Goal: Use online tool/utility: Use online tool/utility

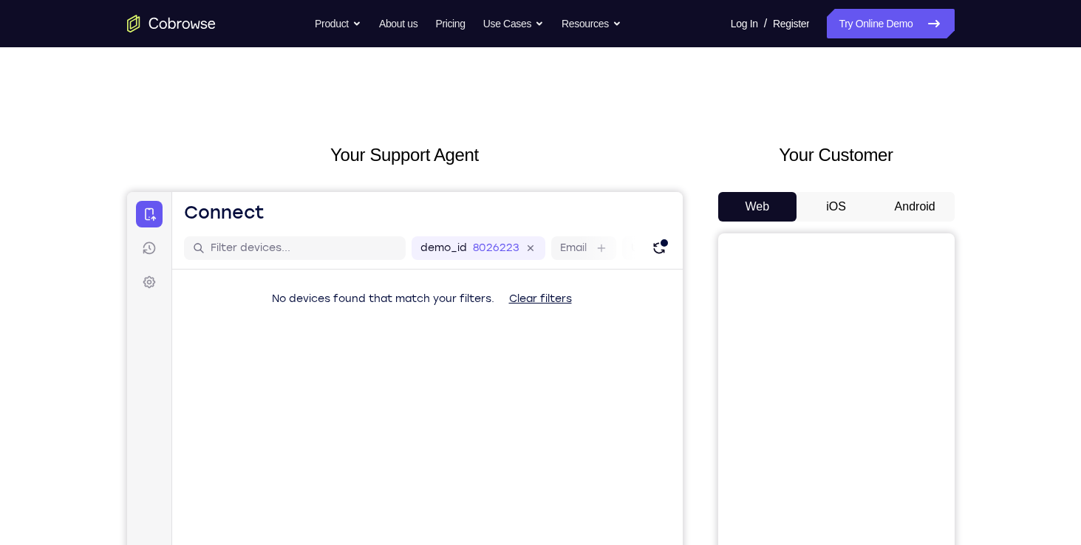
click at [897, 205] on button "Android" at bounding box center [914, 207] width 79 height 30
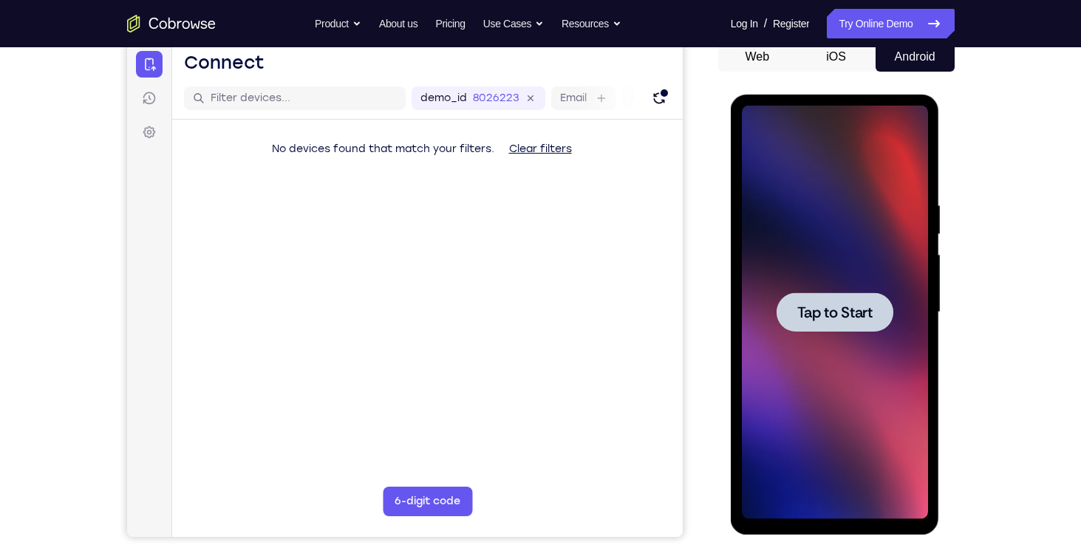
click at [848, 317] on span "Tap to Start" at bounding box center [834, 312] width 75 height 15
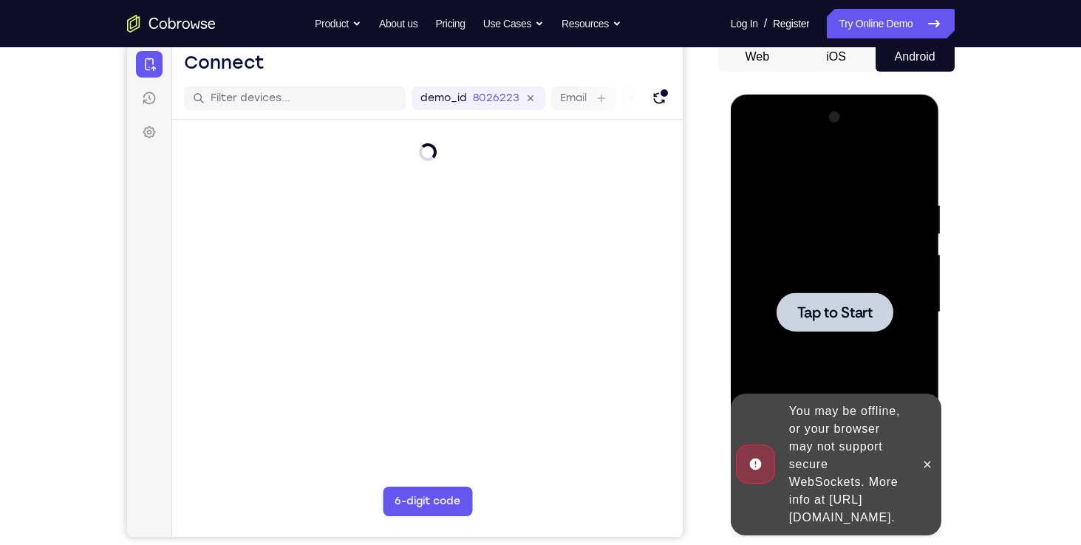
click at [854, 314] on span "Tap to Start" at bounding box center [834, 312] width 75 height 15
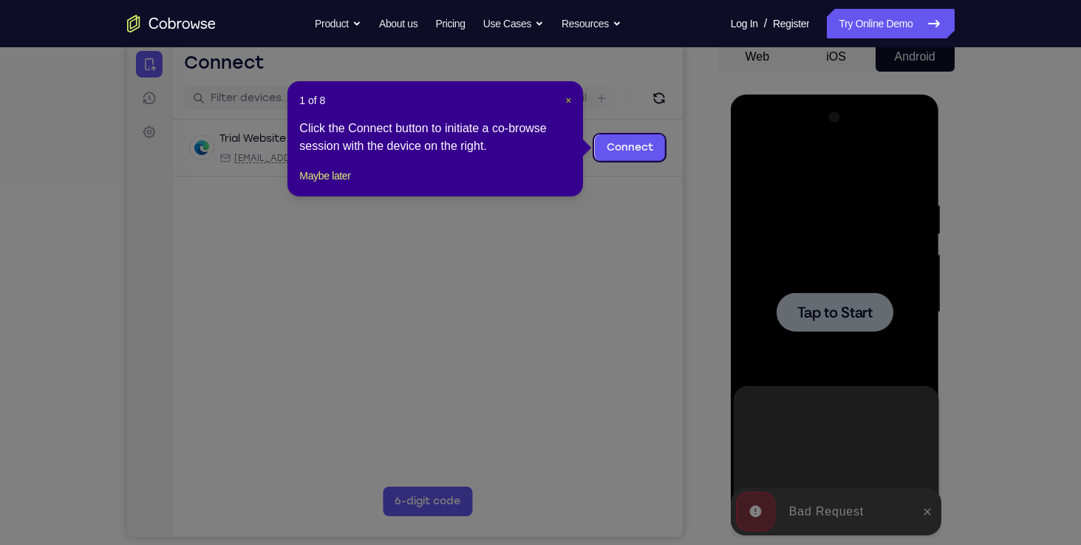
click at [567, 98] on span "×" at bounding box center [568, 101] width 6 height 12
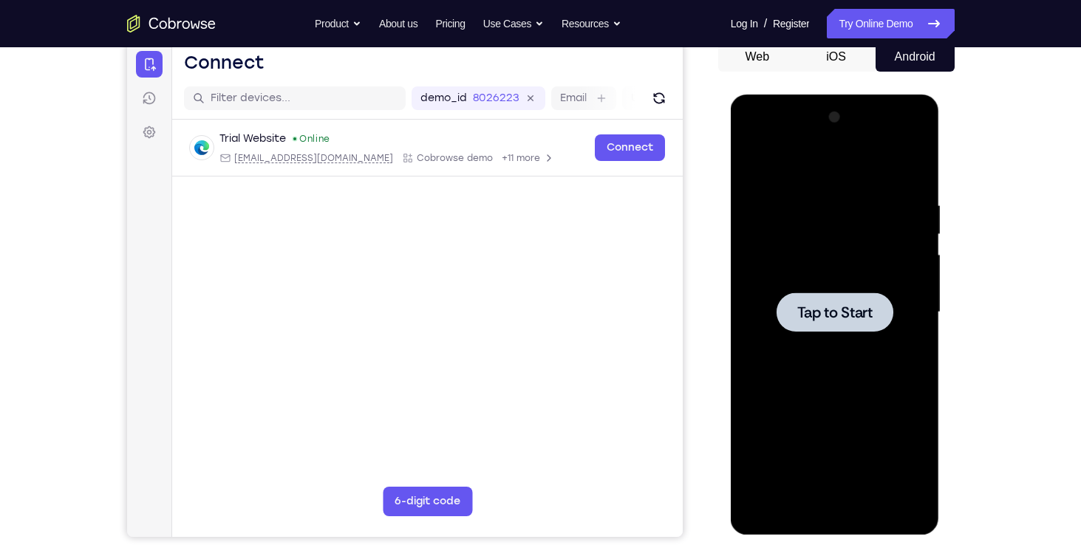
click at [815, 305] on span "Tap to Start" at bounding box center [834, 312] width 75 height 15
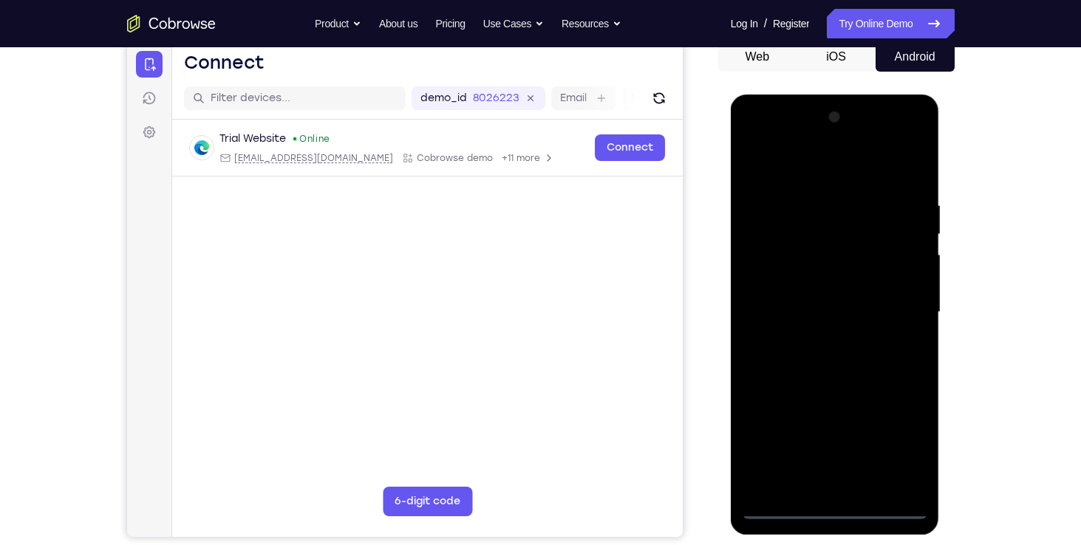
click at [825, 504] on div at bounding box center [835, 313] width 186 height 414
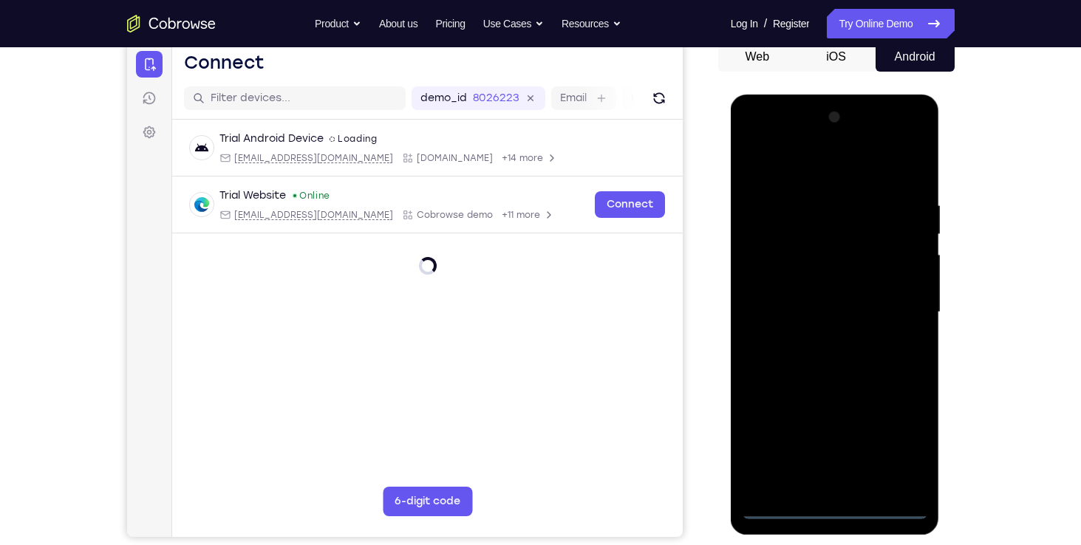
click at [835, 505] on div at bounding box center [835, 313] width 186 height 414
click at [896, 431] on div at bounding box center [835, 313] width 186 height 414
click at [894, 436] on div at bounding box center [835, 313] width 186 height 414
click at [888, 443] on div at bounding box center [835, 313] width 186 height 414
click at [821, 162] on div at bounding box center [835, 313] width 186 height 414
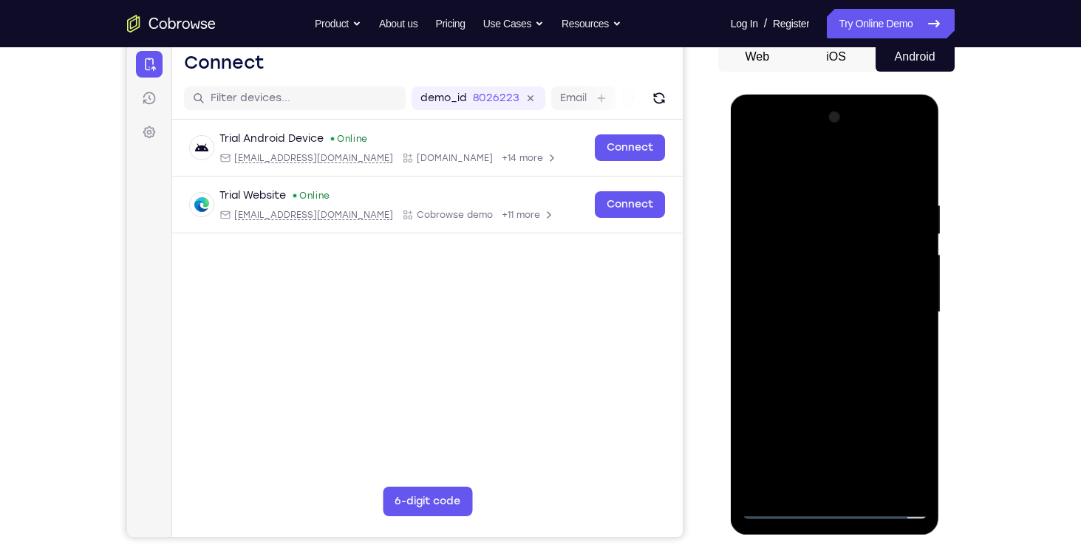
click at [898, 295] on div at bounding box center [835, 313] width 186 height 414
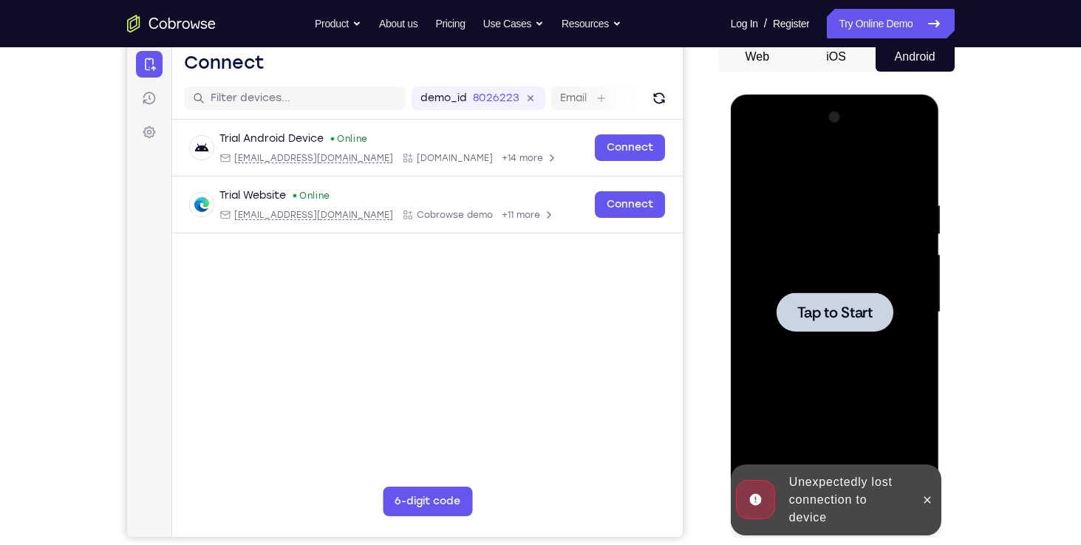
click at [810, 305] on span "Tap to Start" at bounding box center [834, 312] width 75 height 15
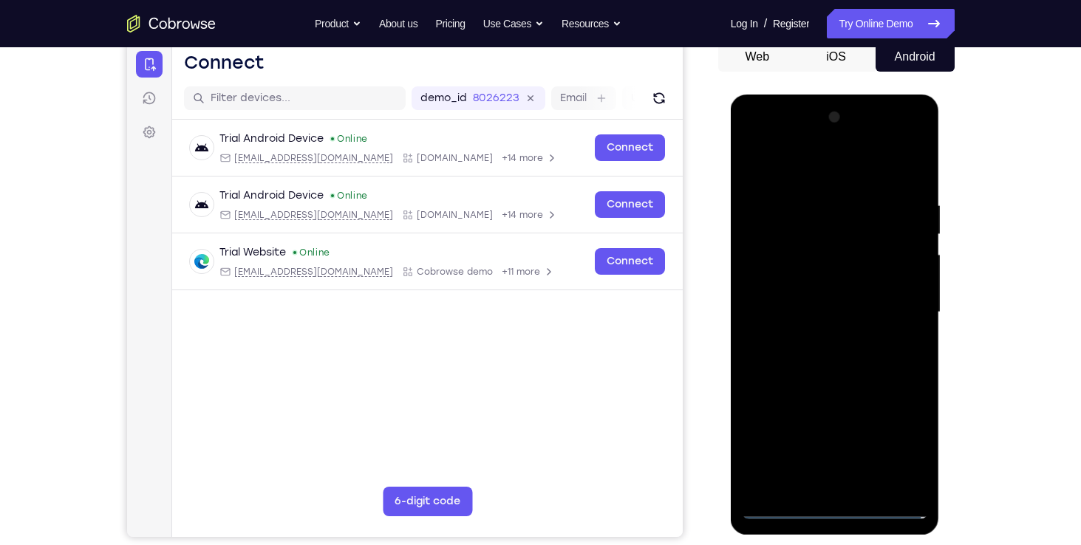
click at [838, 506] on div at bounding box center [835, 313] width 186 height 414
click at [889, 437] on div at bounding box center [835, 313] width 186 height 414
click at [898, 441] on div at bounding box center [835, 313] width 186 height 414
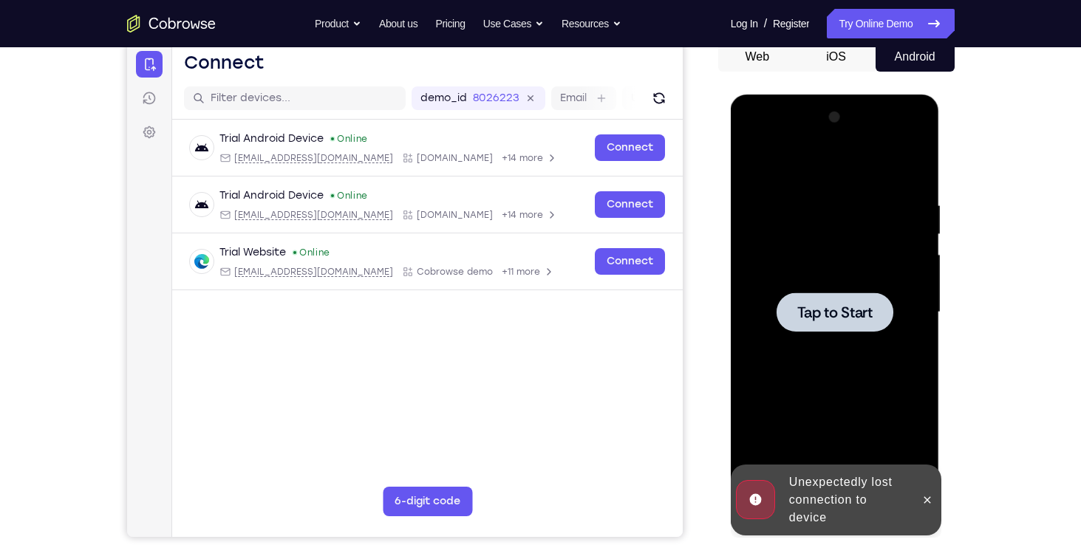
click at [816, 312] on span "Tap to Start" at bounding box center [834, 312] width 75 height 15
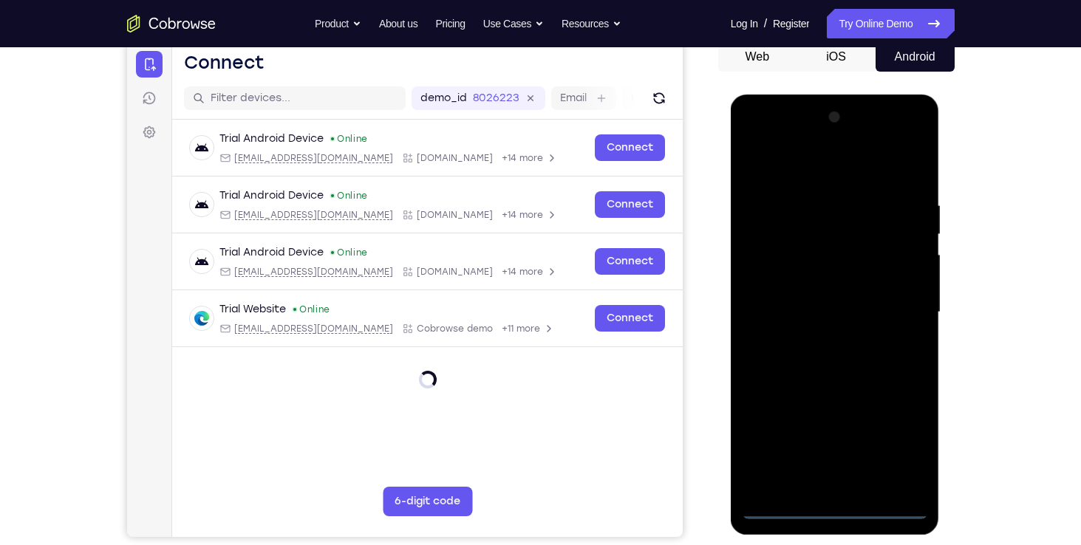
click at [837, 503] on div at bounding box center [835, 313] width 186 height 414
click at [831, 504] on div at bounding box center [835, 313] width 186 height 414
click at [904, 439] on div at bounding box center [835, 313] width 186 height 414
click at [841, 165] on div at bounding box center [835, 313] width 186 height 414
click at [891, 300] on div at bounding box center [835, 313] width 186 height 414
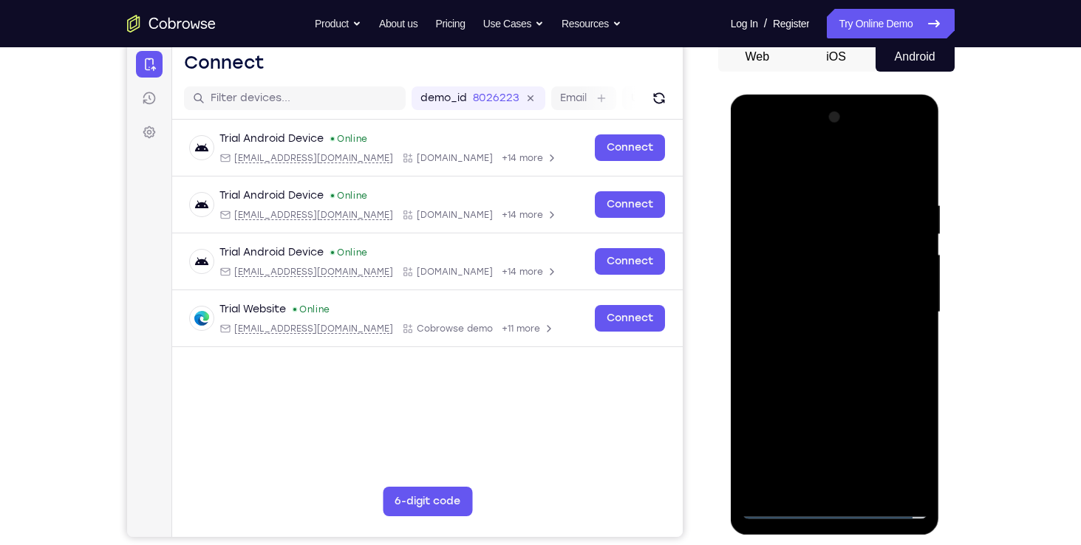
click at [819, 337] on div at bounding box center [835, 313] width 186 height 414
click at [829, 295] on div at bounding box center [835, 313] width 186 height 414
click at [828, 280] on div at bounding box center [835, 313] width 186 height 414
click at [824, 307] on div at bounding box center [835, 313] width 186 height 414
click at [818, 362] on div at bounding box center [835, 313] width 186 height 414
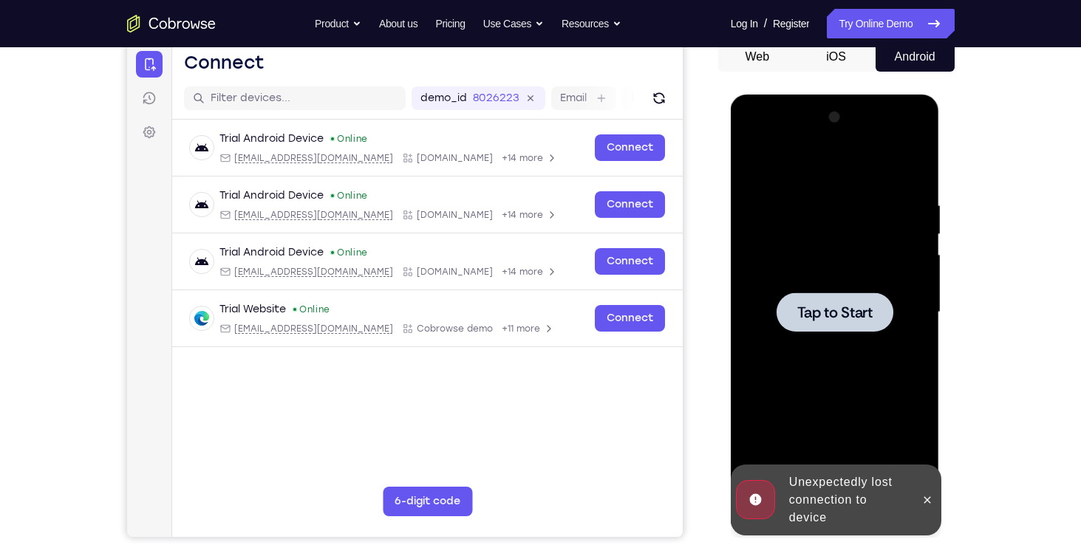
click at [836, 318] on span "Tap to Start" at bounding box center [834, 312] width 75 height 15
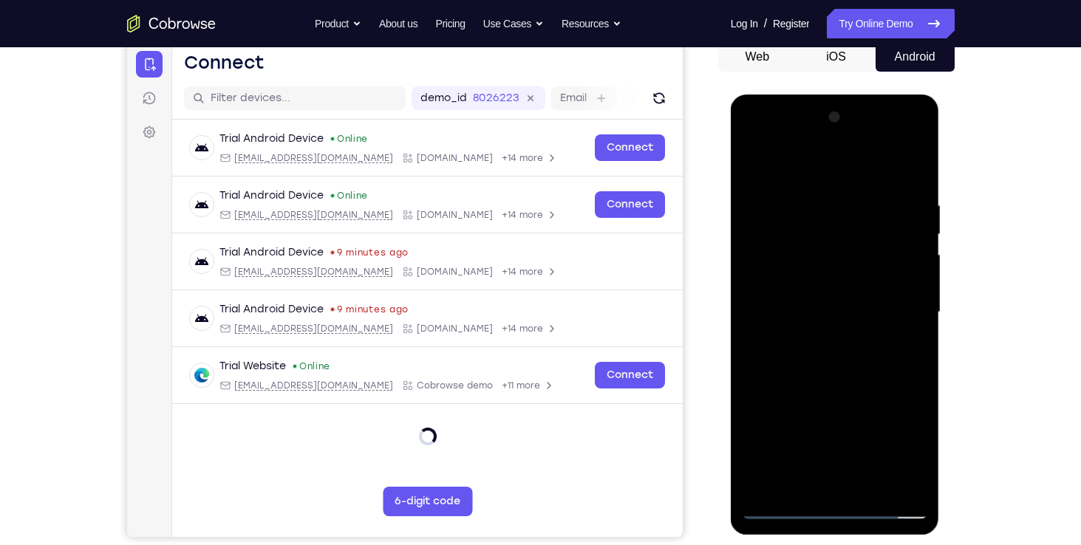
click at [833, 499] on div at bounding box center [835, 313] width 186 height 414
click at [834, 505] on div at bounding box center [835, 313] width 186 height 414
click at [896, 446] on div at bounding box center [835, 313] width 186 height 414
click at [844, 171] on div at bounding box center [835, 313] width 186 height 414
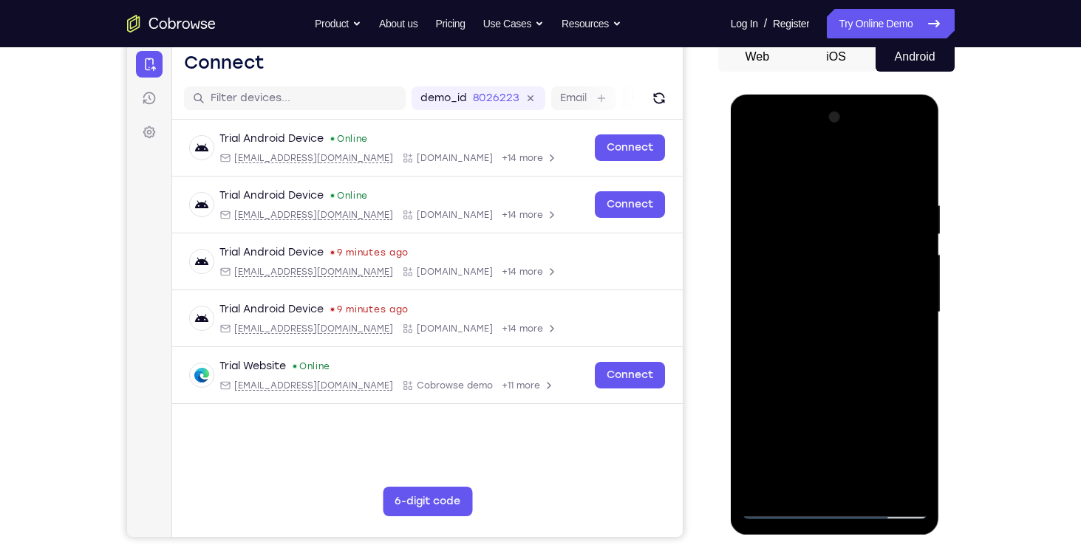
click at [896, 293] on div at bounding box center [835, 313] width 186 height 414
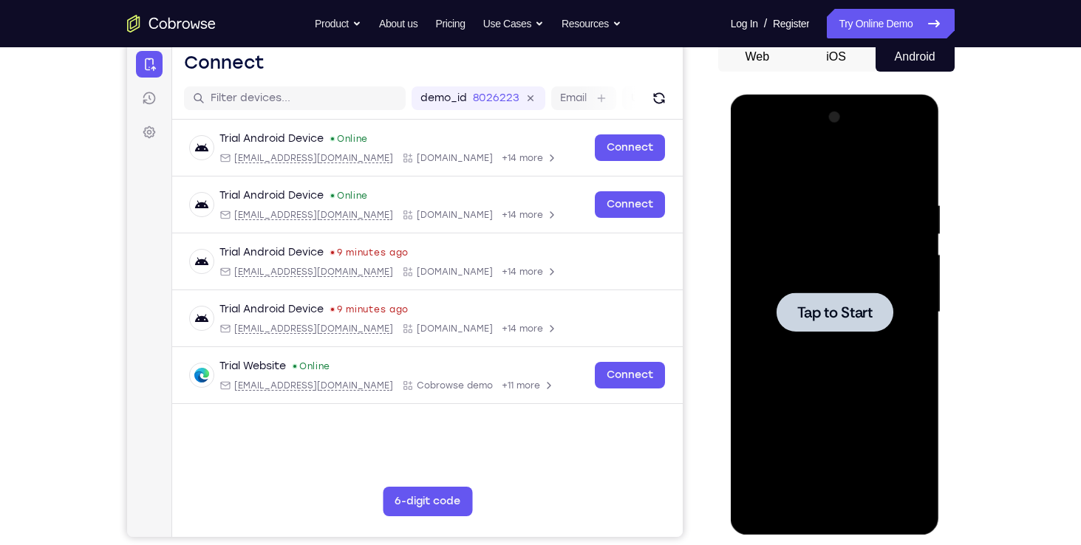
click at [795, 305] on div at bounding box center [834, 311] width 117 height 39
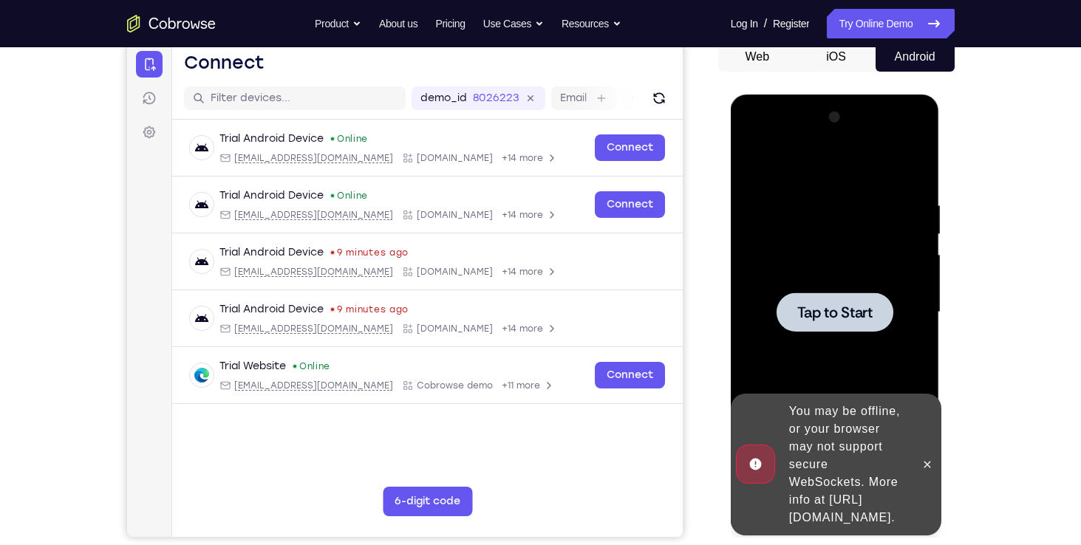
click at [853, 295] on div at bounding box center [834, 311] width 117 height 39
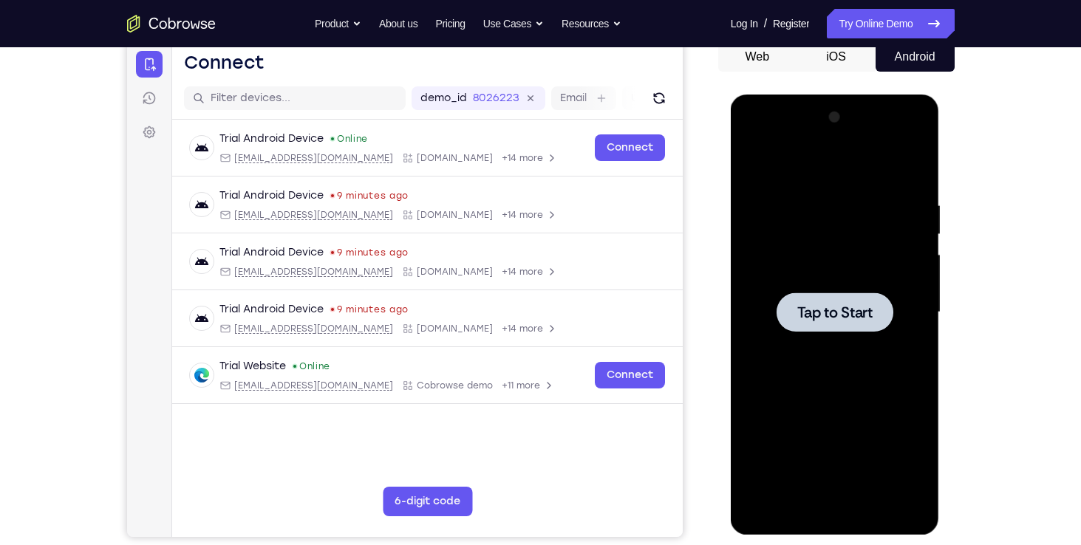
click at [858, 328] on div at bounding box center [834, 311] width 117 height 39
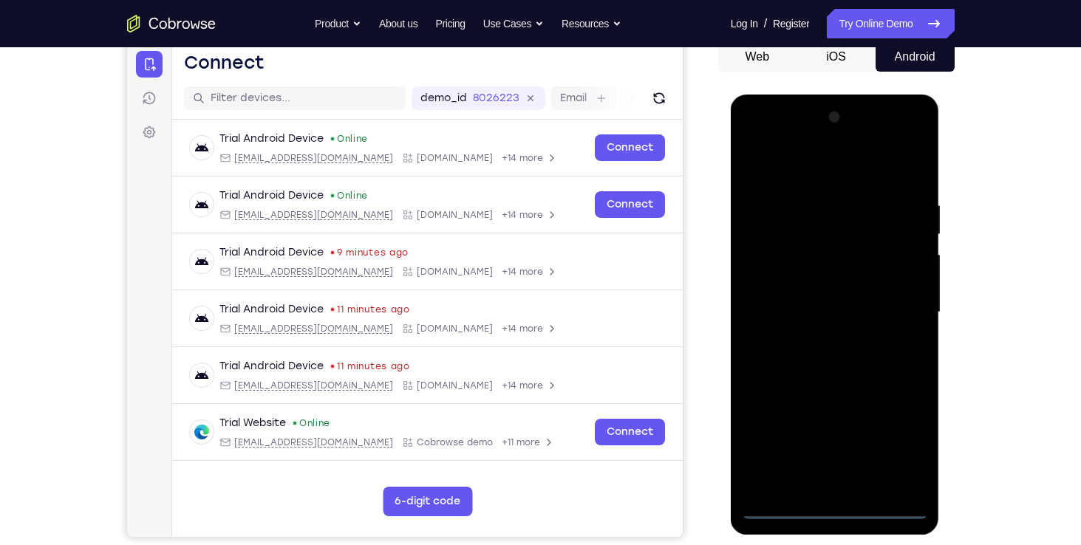
click at [832, 504] on div at bounding box center [835, 313] width 186 height 414
click at [906, 452] on div at bounding box center [835, 313] width 186 height 414
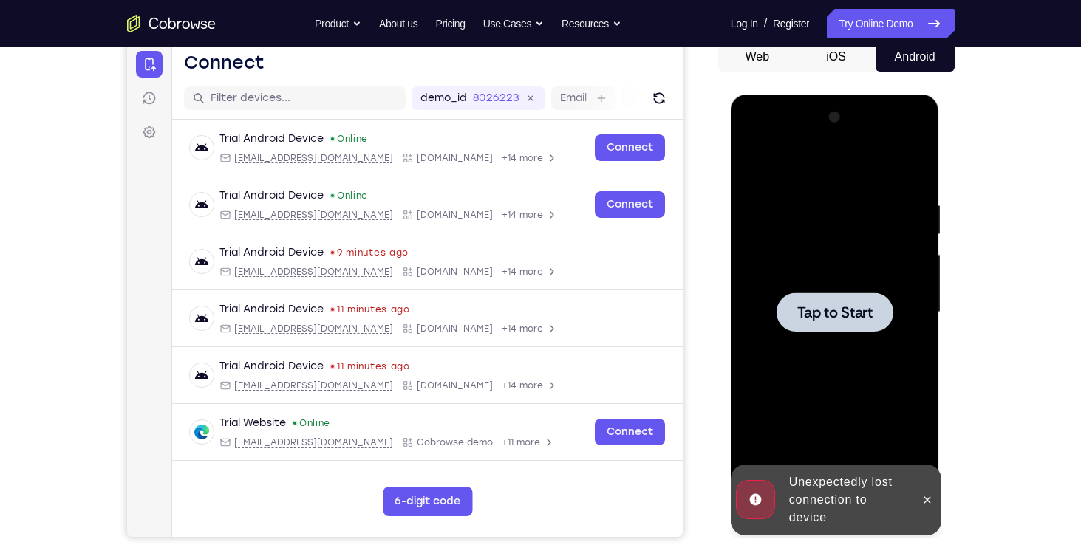
click at [847, 315] on span "Tap to Start" at bounding box center [834, 312] width 75 height 15
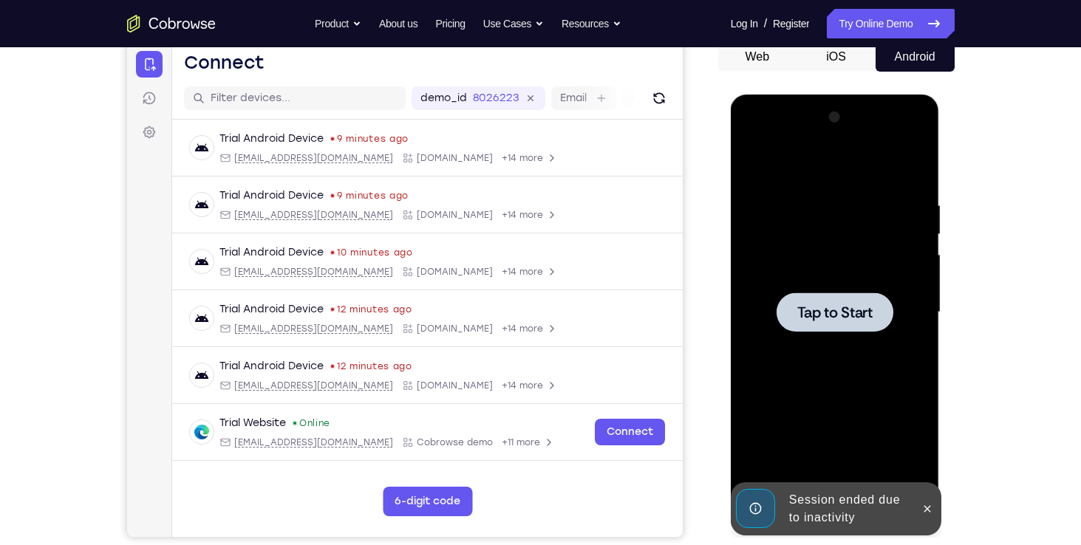
click at [818, 324] on div at bounding box center [834, 311] width 117 height 39
click at [931, 500] on button at bounding box center [927, 509] width 24 height 24
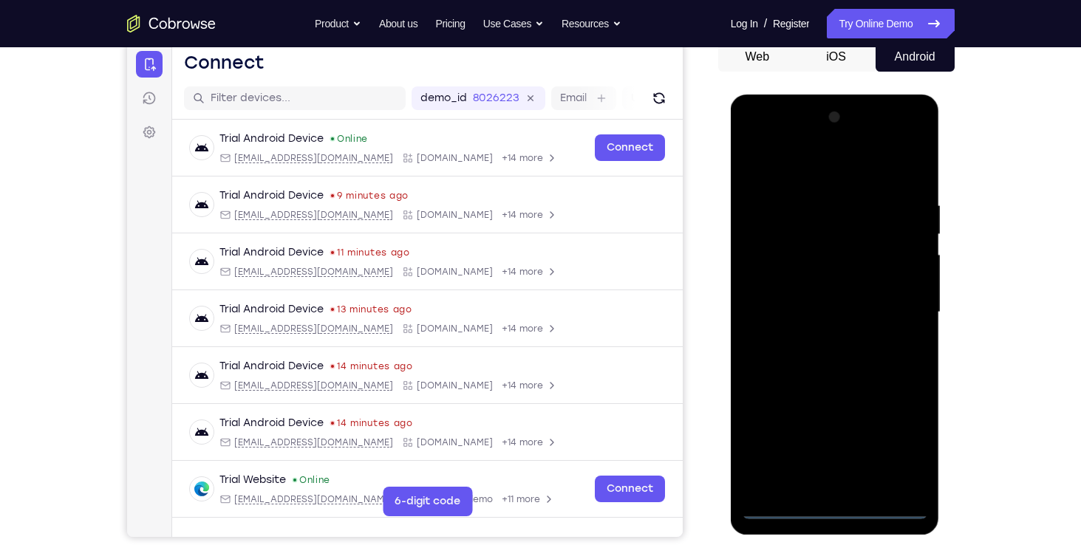
click at [838, 507] on div at bounding box center [835, 313] width 186 height 414
click at [892, 439] on div at bounding box center [835, 313] width 186 height 414
click at [859, 163] on div at bounding box center [835, 313] width 186 height 414
click at [893, 301] on div at bounding box center [835, 313] width 186 height 414
click at [897, 301] on div at bounding box center [835, 313] width 186 height 414
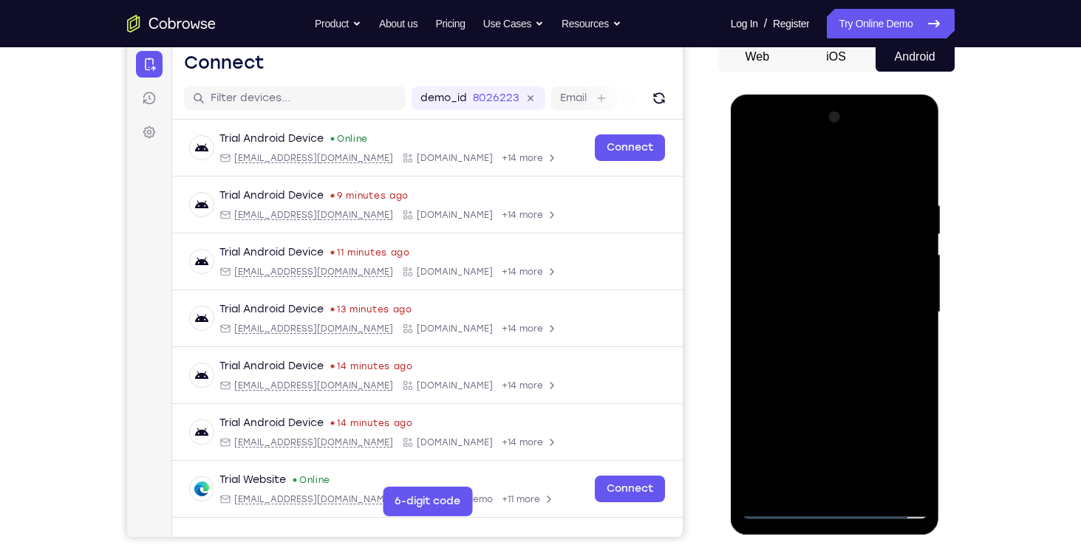
click at [819, 335] on div at bounding box center [835, 313] width 186 height 414
click at [830, 295] on div at bounding box center [835, 313] width 186 height 414
click at [908, 247] on div at bounding box center [835, 313] width 186 height 414
click at [856, 256] on div at bounding box center [835, 313] width 186 height 414
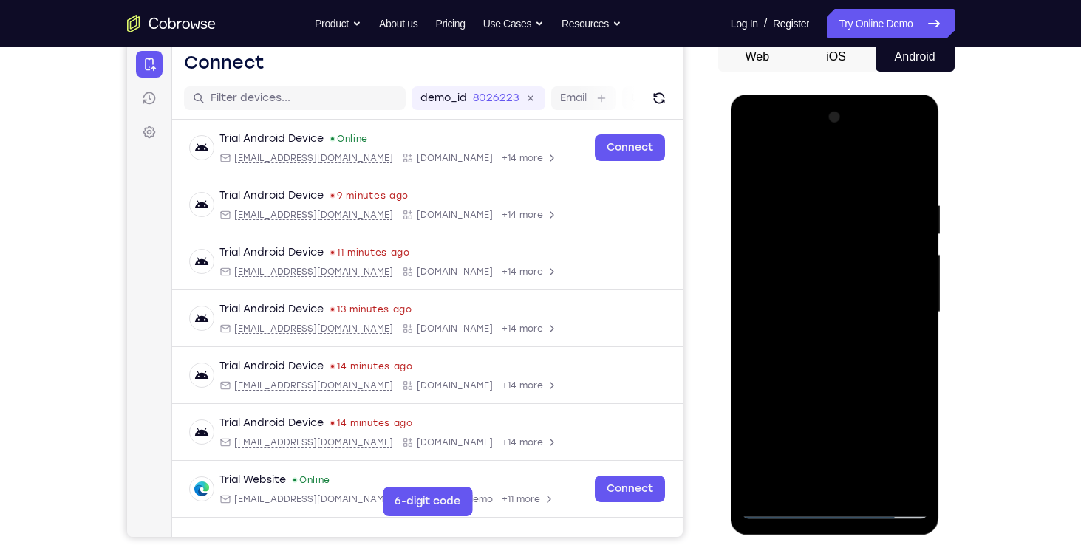
click at [849, 253] on div at bounding box center [835, 313] width 186 height 414
click at [833, 280] on div at bounding box center [835, 313] width 186 height 414
click at [832, 307] on div at bounding box center [835, 313] width 186 height 414
click at [831, 373] on div at bounding box center [835, 313] width 186 height 414
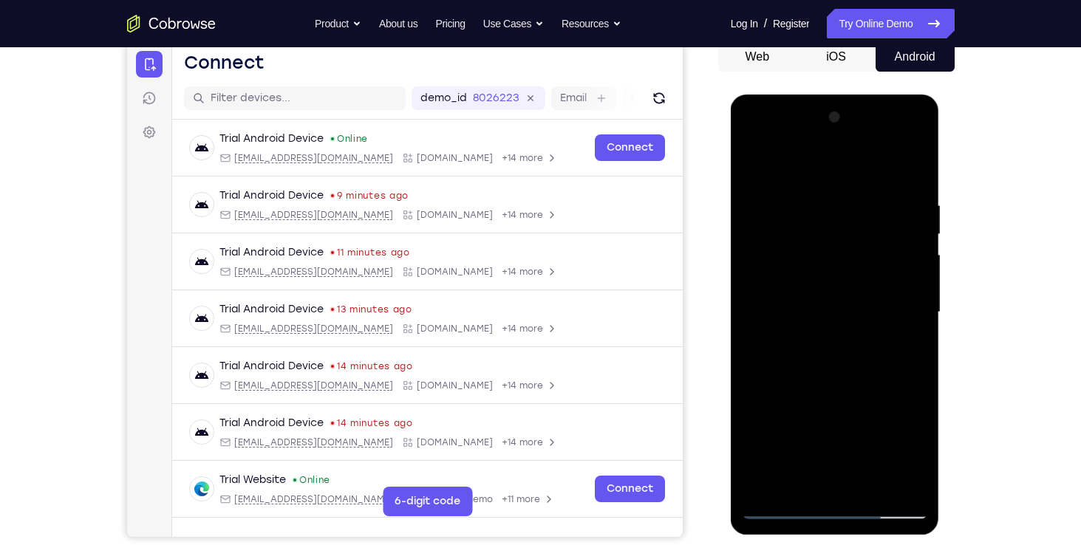
click at [863, 305] on div at bounding box center [835, 313] width 186 height 414
click at [844, 307] on div at bounding box center [835, 313] width 186 height 414
click at [850, 358] on div at bounding box center [835, 313] width 186 height 414
click at [829, 346] on div at bounding box center [835, 313] width 186 height 414
click at [830, 353] on div at bounding box center [835, 313] width 186 height 414
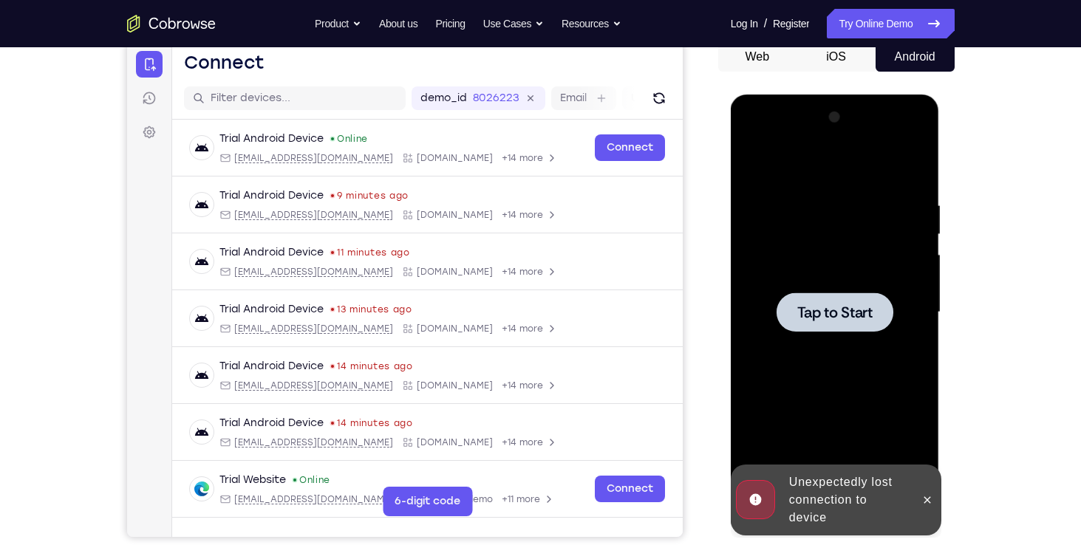
click at [825, 356] on div at bounding box center [835, 313] width 186 height 414
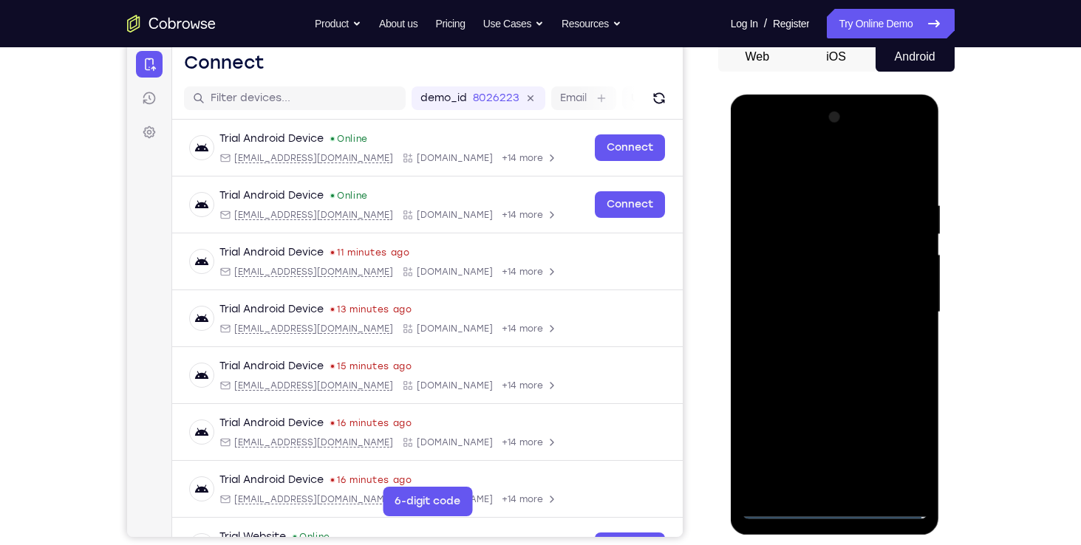
click at [835, 505] on div at bounding box center [835, 313] width 186 height 414
click at [893, 432] on div at bounding box center [835, 313] width 186 height 414
click at [825, 171] on div at bounding box center [835, 313] width 186 height 414
click at [892, 304] on div at bounding box center [835, 313] width 186 height 414
click at [908, 380] on div at bounding box center [835, 313] width 186 height 414
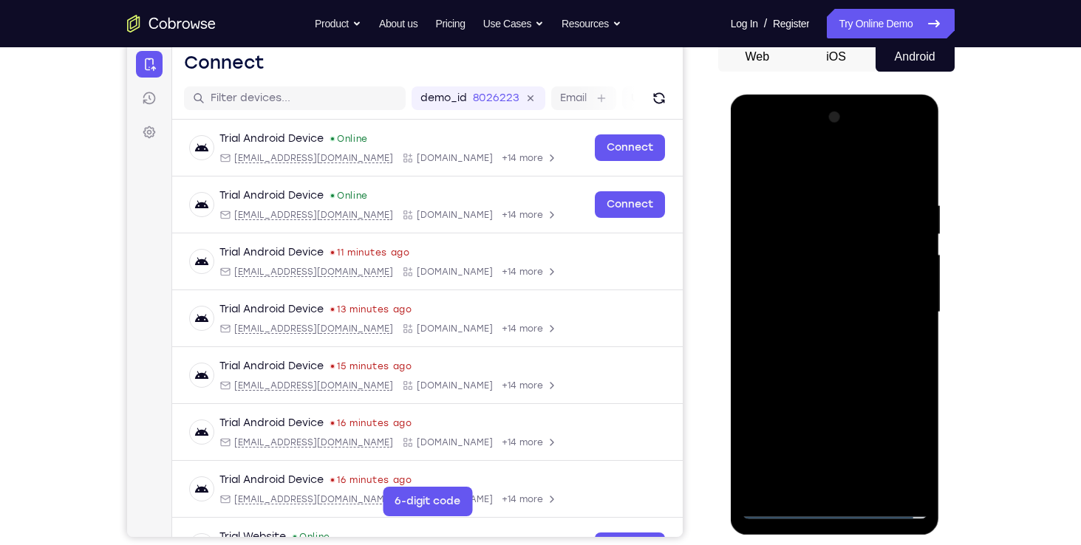
click at [841, 444] on div at bounding box center [835, 313] width 186 height 414
click at [812, 335] on div at bounding box center [835, 313] width 186 height 414
click at [821, 295] on div at bounding box center [835, 313] width 186 height 414
click at [807, 321] on div at bounding box center [835, 313] width 186 height 414
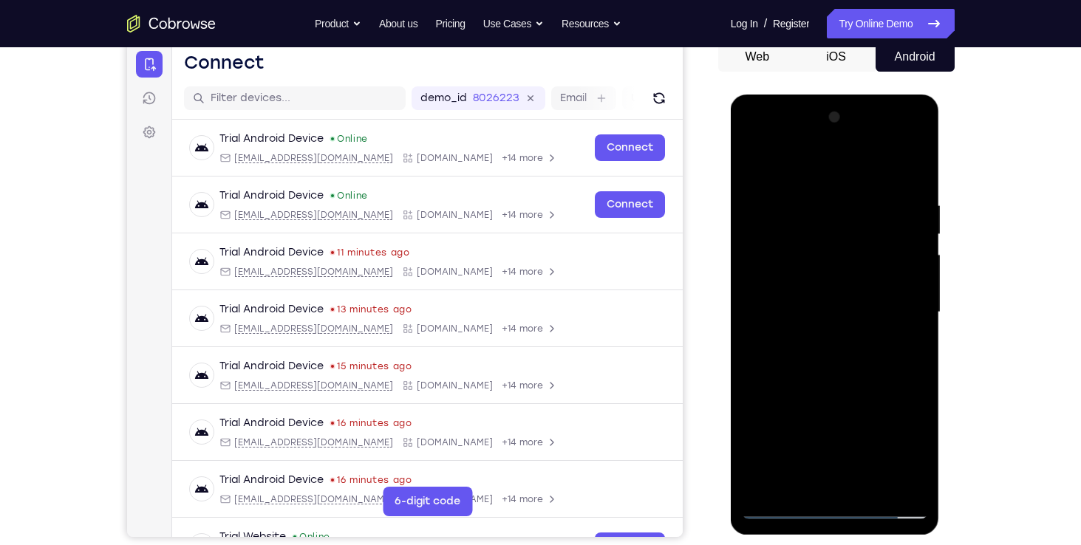
click at [801, 309] on div at bounding box center [835, 313] width 186 height 414
click at [800, 357] on div at bounding box center [835, 313] width 186 height 414
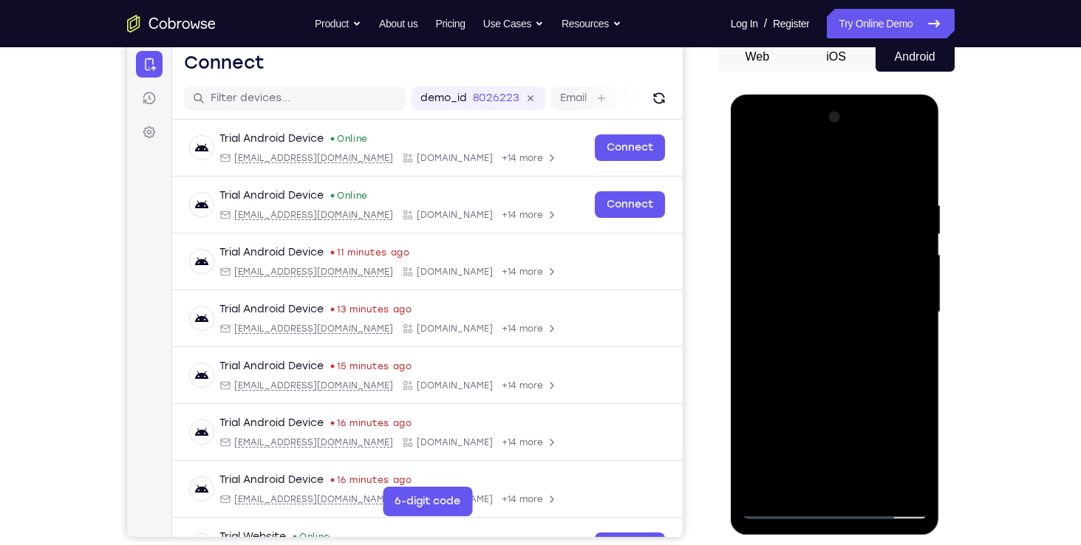
click at [800, 357] on div at bounding box center [835, 313] width 186 height 414
click at [824, 359] on div at bounding box center [835, 313] width 186 height 414
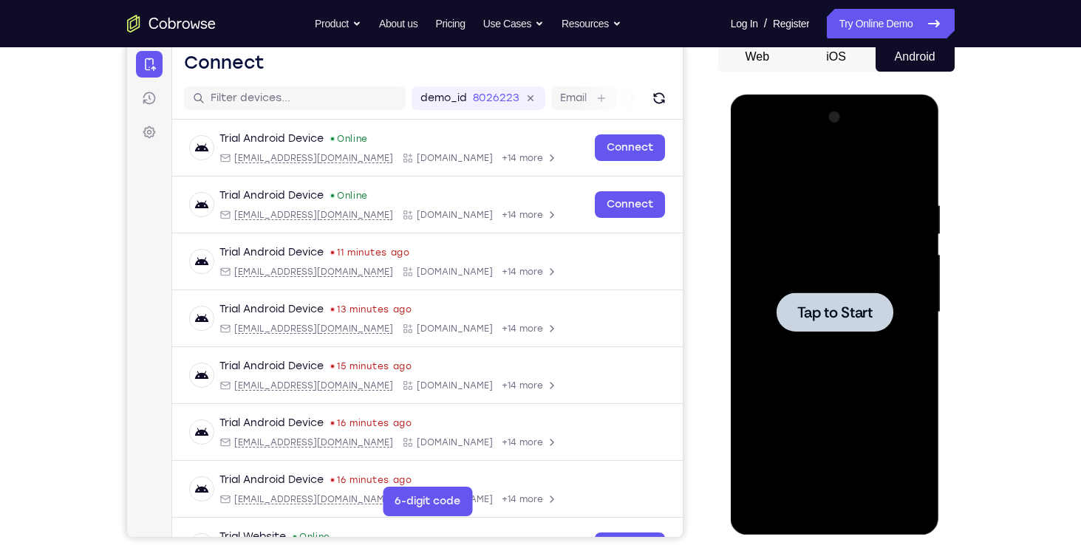
click at [788, 313] on div at bounding box center [834, 311] width 117 height 39
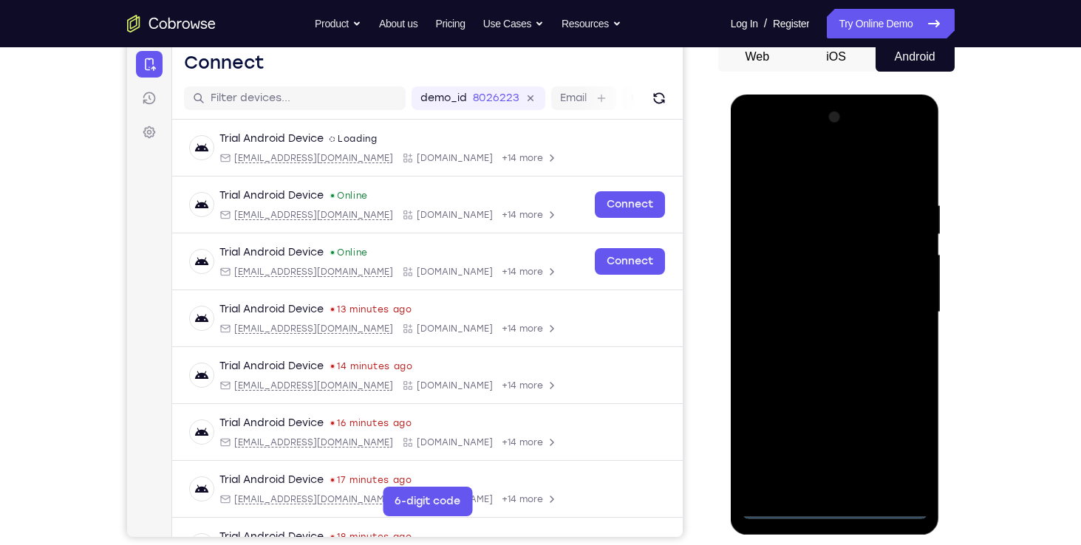
click at [832, 504] on div at bounding box center [835, 313] width 186 height 414
click at [890, 443] on div at bounding box center [835, 313] width 186 height 414
click at [905, 445] on div at bounding box center [835, 313] width 186 height 414
click at [798, 162] on div at bounding box center [835, 313] width 186 height 414
click at [896, 298] on div at bounding box center [835, 313] width 186 height 414
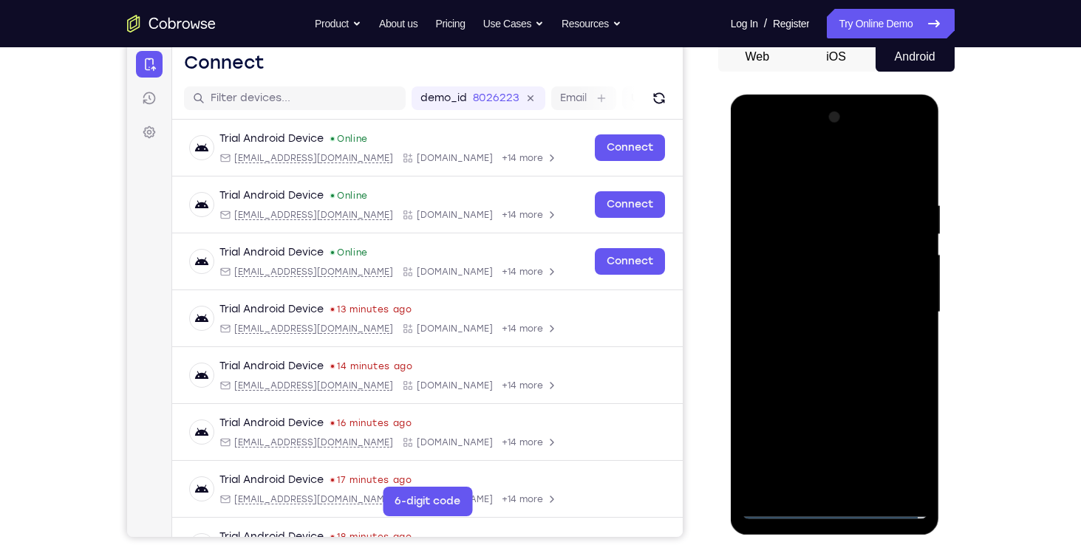
click at [819, 340] on div at bounding box center [835, 313] width 186 height 414
click at [827, 299] on div at bounding box center [835, 313] width 186 height 414
click at [821, 320] on div at bounding box center [835, 313] width 186 height 414
click at [823, 276] on div at bounding box center [835, 313] width 186 height 414
click at [866, 314] on div at bounding box center [835, 313] width 186 height 414
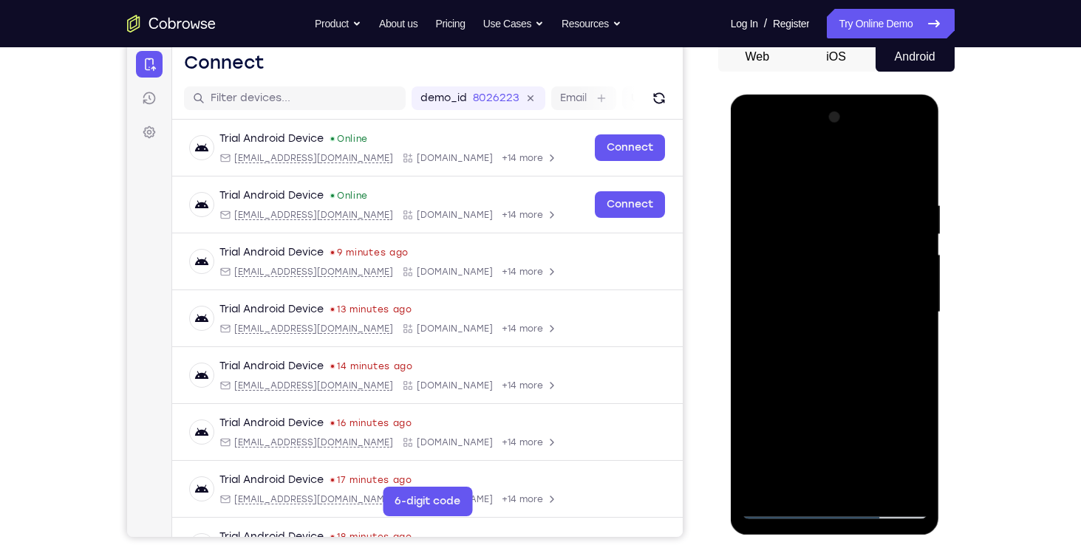
click at [846, 360] on div at bounding box center [835, 313] width 186 height 414
click at [915, 174] on div at bounding box center [835, 313] width 186 height 414
click at [822, 193] on div at bounding box center [835, 313] width 186 height 414
click at [759, 222] on div at bounding box center [835, 313] width 186 height 414
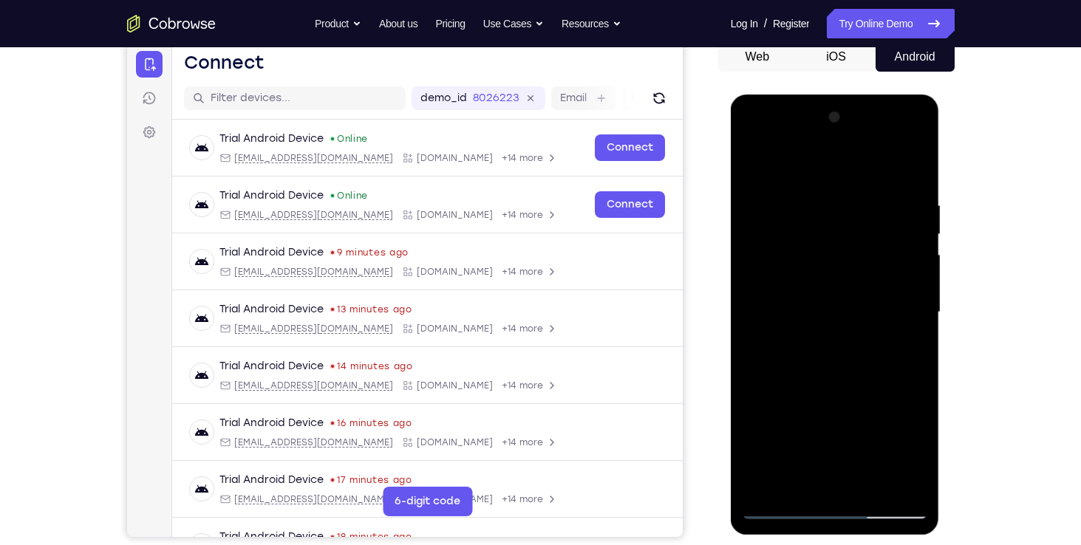
click at [759, 222] on div at bounding box center [835, 313] width 186 height 414
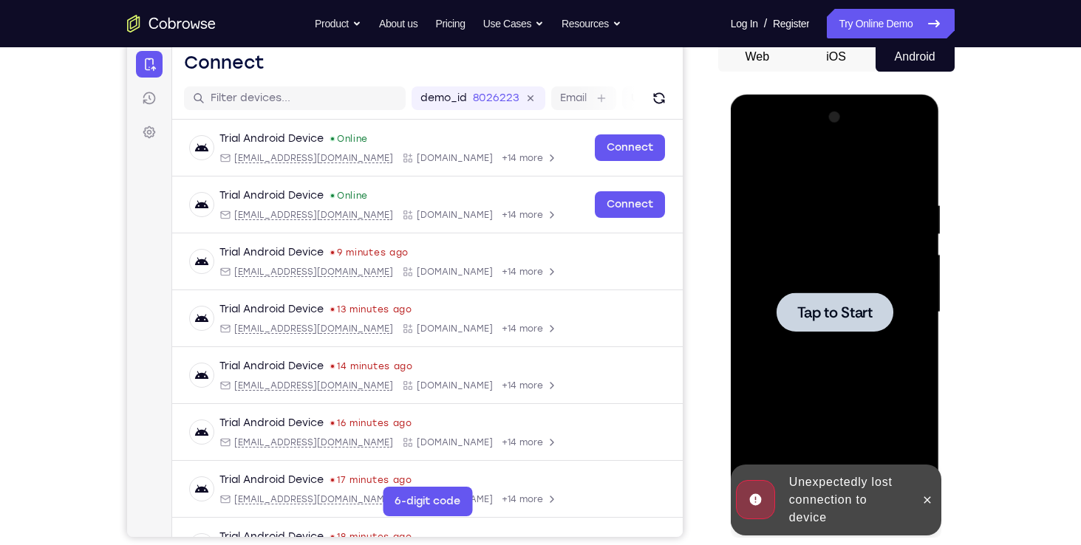
click at [835, 317] on span "Tap to Start" at bounding box center [834, 312] width 75 height 15
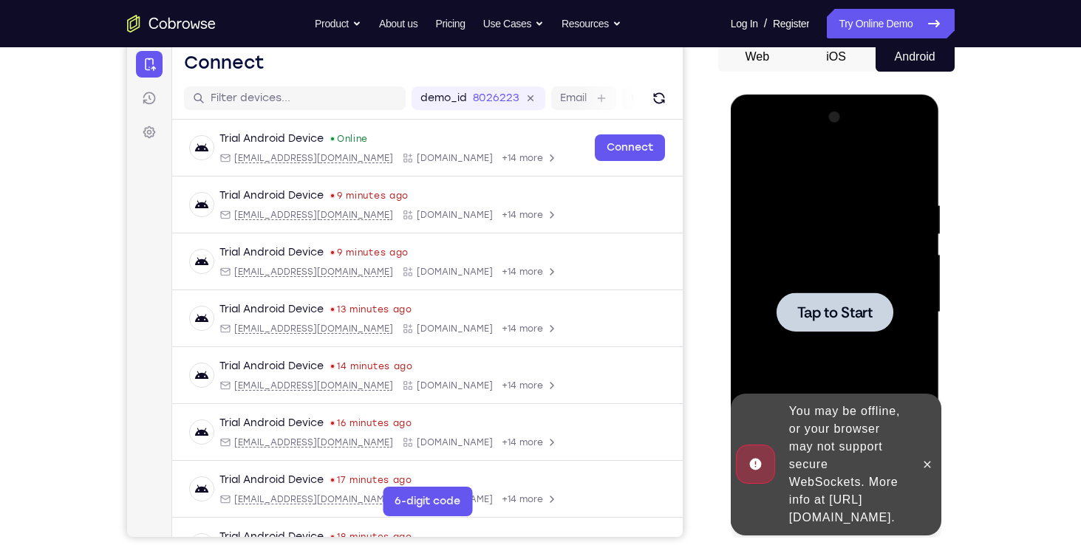
click at [810, 299] on div at bounding box center [834, 311] width 117 height 39
click at [931, 459] on icon at bounding box center [927, 465] width 12 height 12
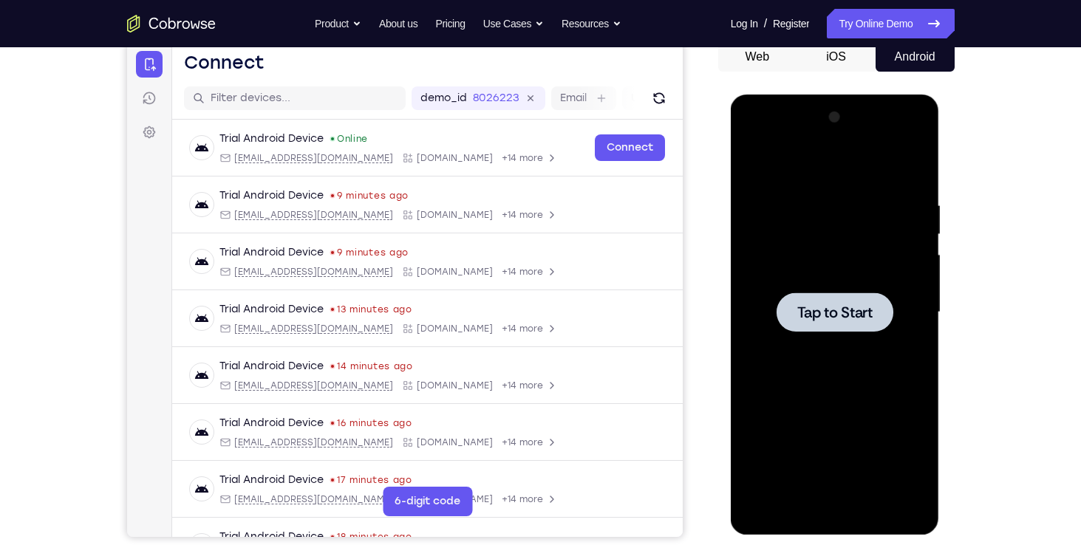
click at [872, 308] on div at bounding box center [834, 311] width 117 height 39
click at [805, 309] on span "Tap to Start" at bounding box center [834, 312] width 75 height 15
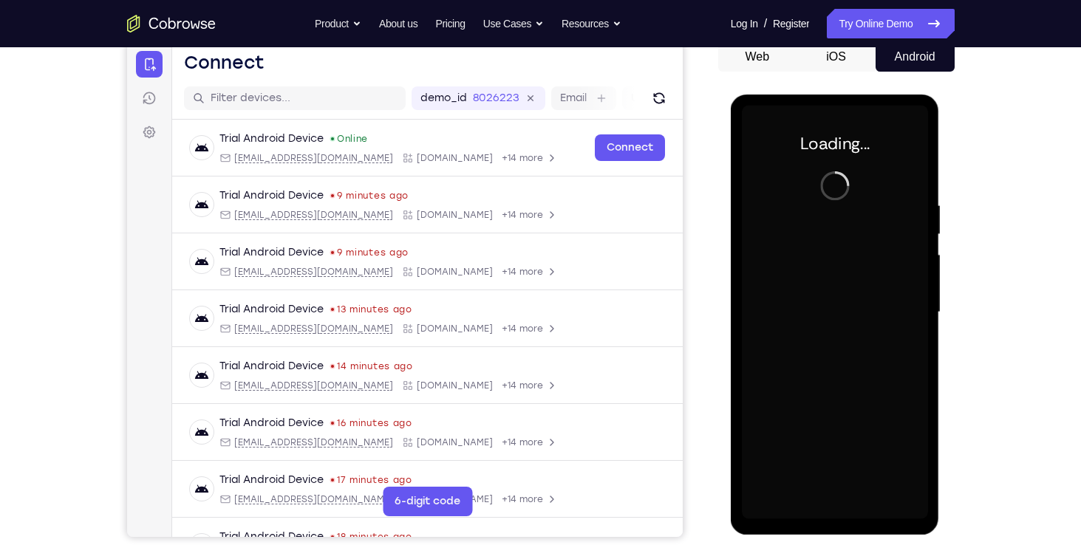
click at [805, 309] on div at bounding box center [835, 313] width 186 height 414
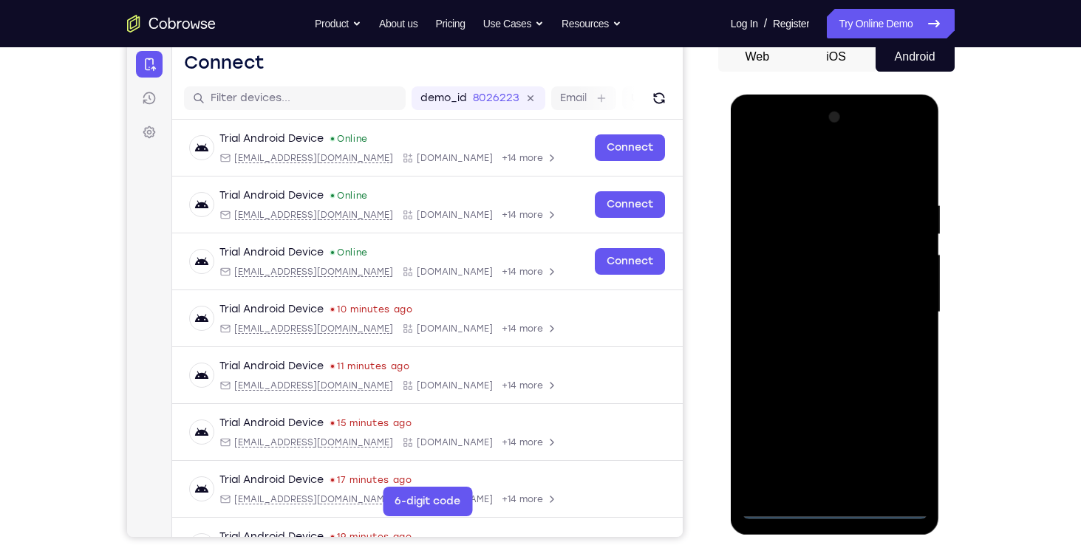
click at [834, 502] on div at bounding box center [835, 313] width 186 height 414
click at [833, 507] on div at bounding box center [835, 313] width 186 height 414
click at [834, 507] on div at bounding box center [835, 313] width 186 height 414
click at [899, 442] on div at bounding box center [835, 313] width 186 height 414
click at [849, 162] on div at bounding box center [835, 313] width 186 height 414
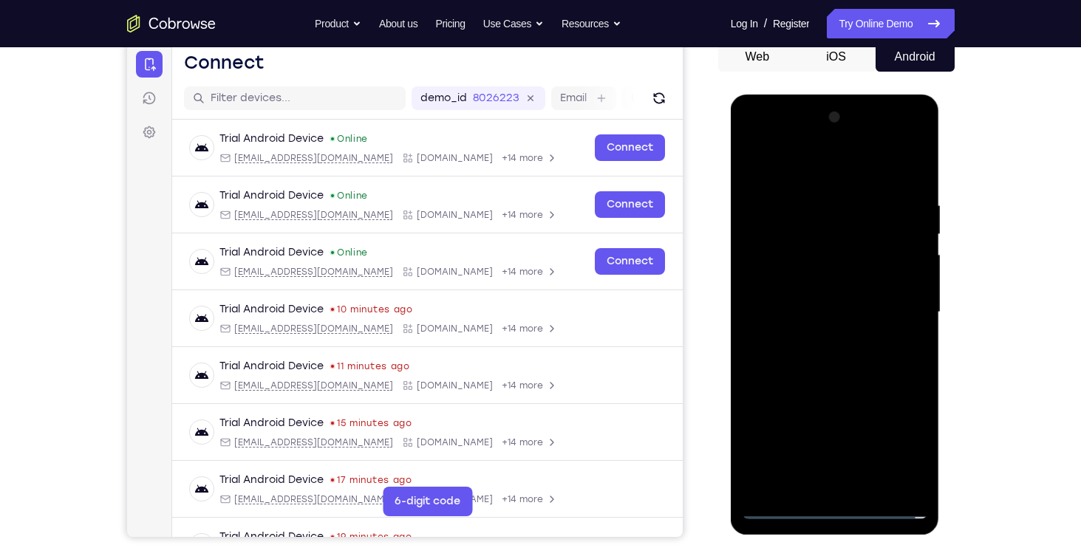
click at [897, 306] on div at bounding box center [835, 313] width 186 height 414
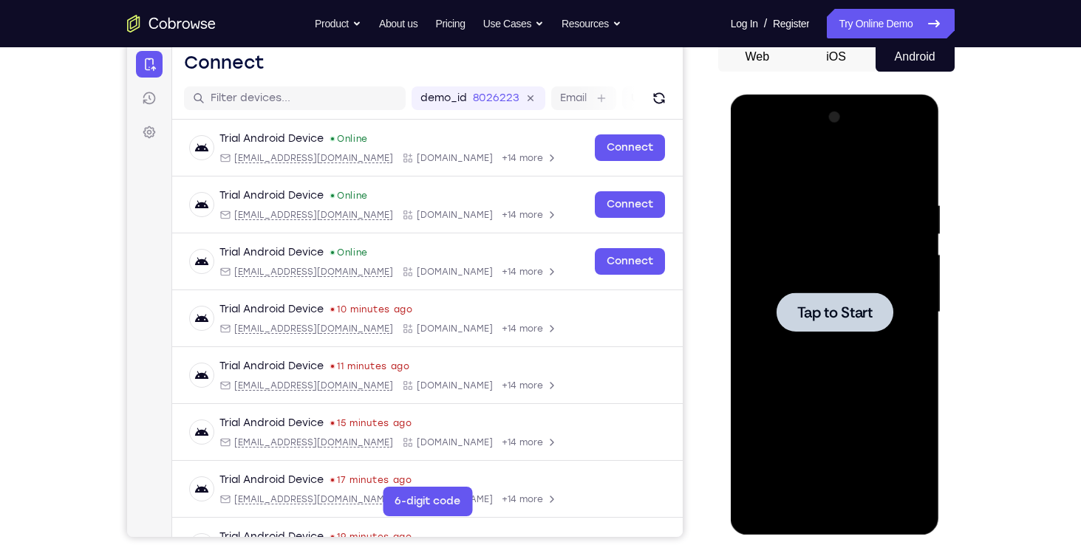
click at [798, 307] on span "Tap to Start" at bounding box center [834, 312] width 75 height 15
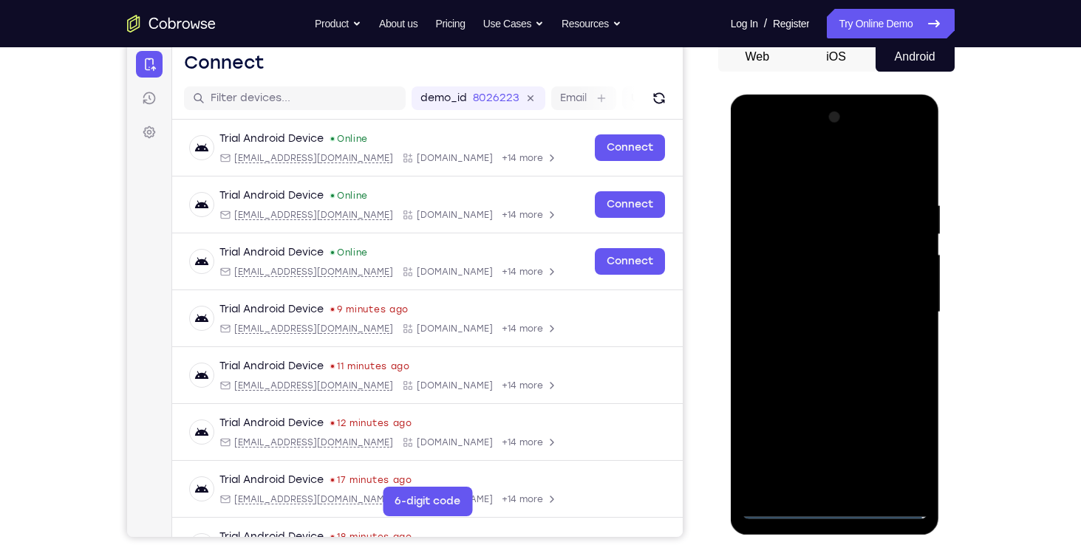
click at [838, 506] on div at bounding box center [835, 313] width 186 height 414
click at [891, 443] on div at bounding box center [835, 313] width 186 height 414
click at [880, 167] on div at bounding box center [835, 313] width 186 height 414
click at [895, 304] on div at bounding box center [835, 313] width 186 height 414
click at [820, 339] on div at bounding box center [835, 313] width 186 height 414
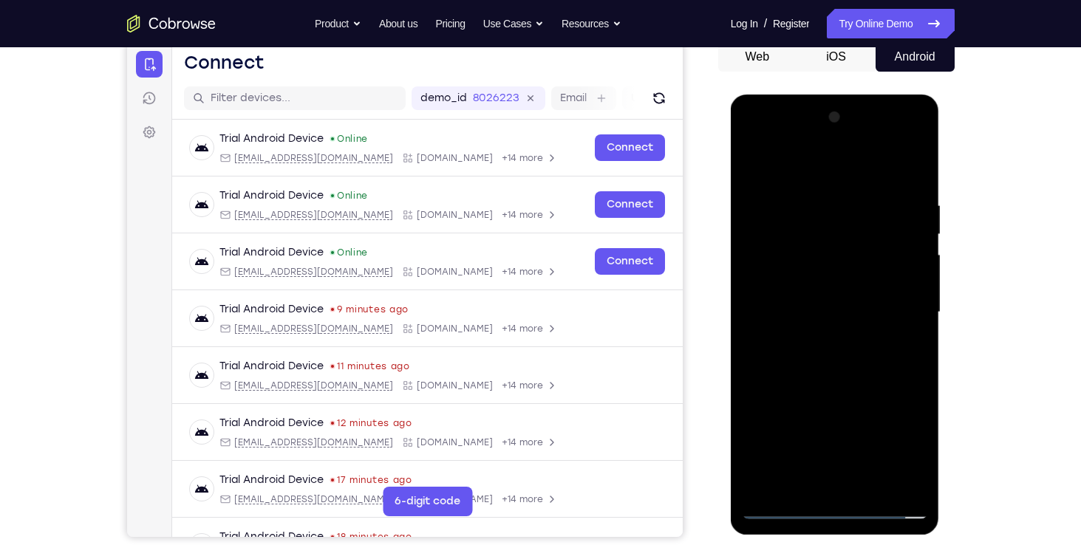
click at [812, 295] on div at bounding box center [835, 313] width 186 height 414
click at [815, 277] on div at bounding box center [835, 313] width 186 height 414
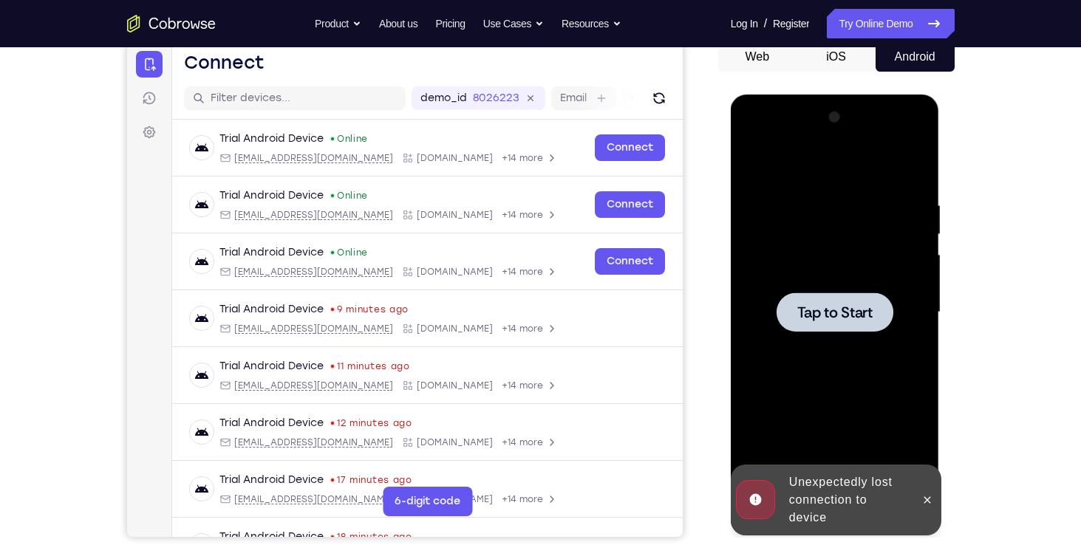
click at [824, 307] on span "Tap to Start" at bounding box center [834, 312] width 75 height 15
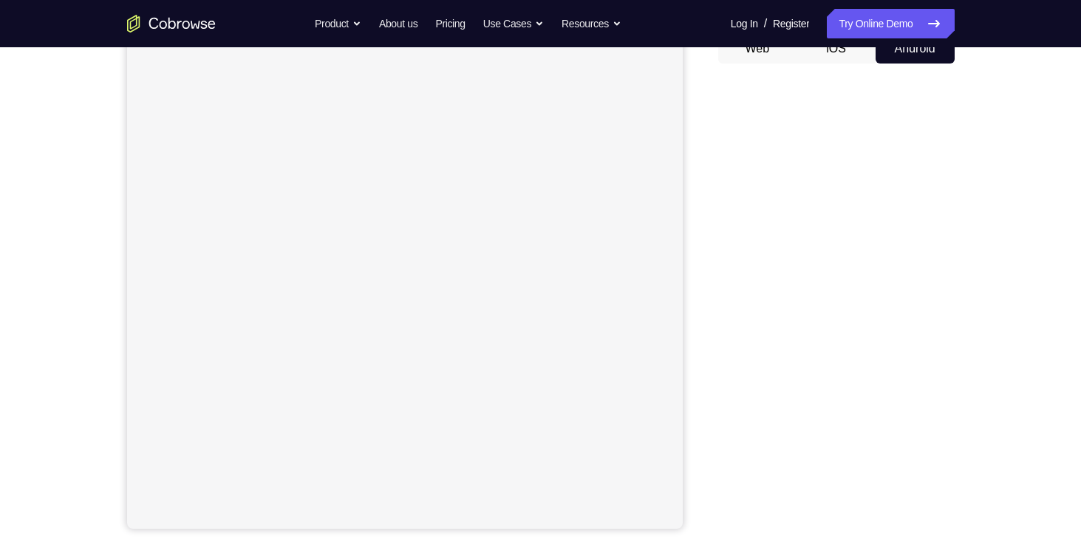
scroll to position [159, 0]
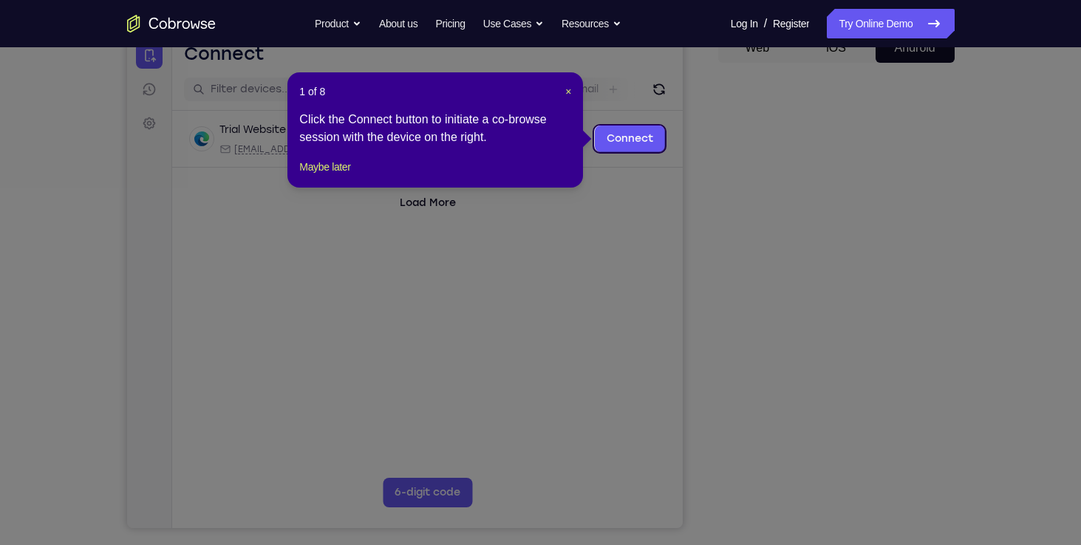
click at [572, 93] on div "1 of 8 × Click the Connect button to initiate a co-browse session with the devi…" at bounding box center [434, 129] width 295 height 115
click at [565, 88] on span "×" at bounding box center [568, 92] width 6 height 12
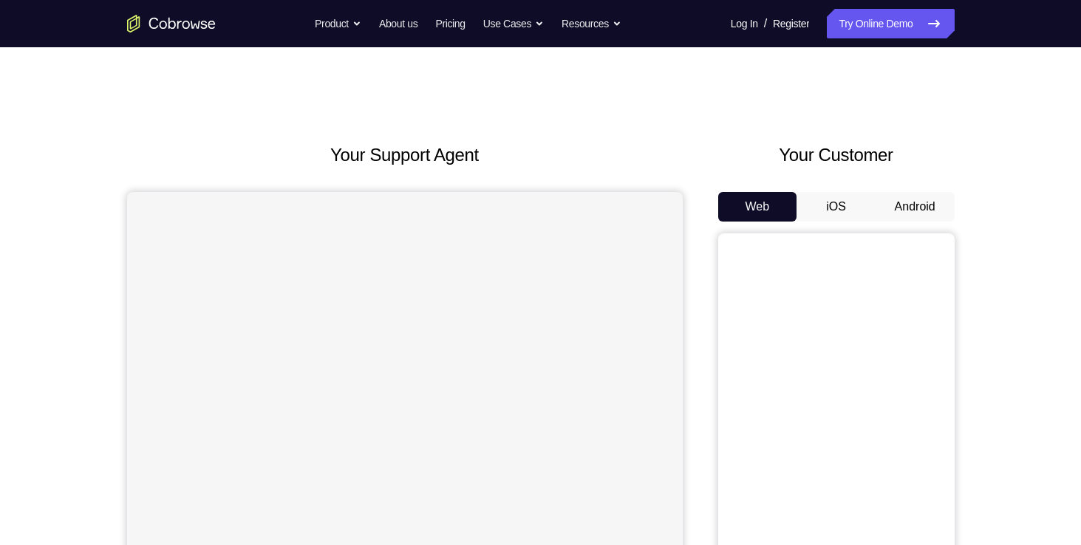
click at [898, 204] on button "Android" at bounding box center [914, 207] width 79 height 30
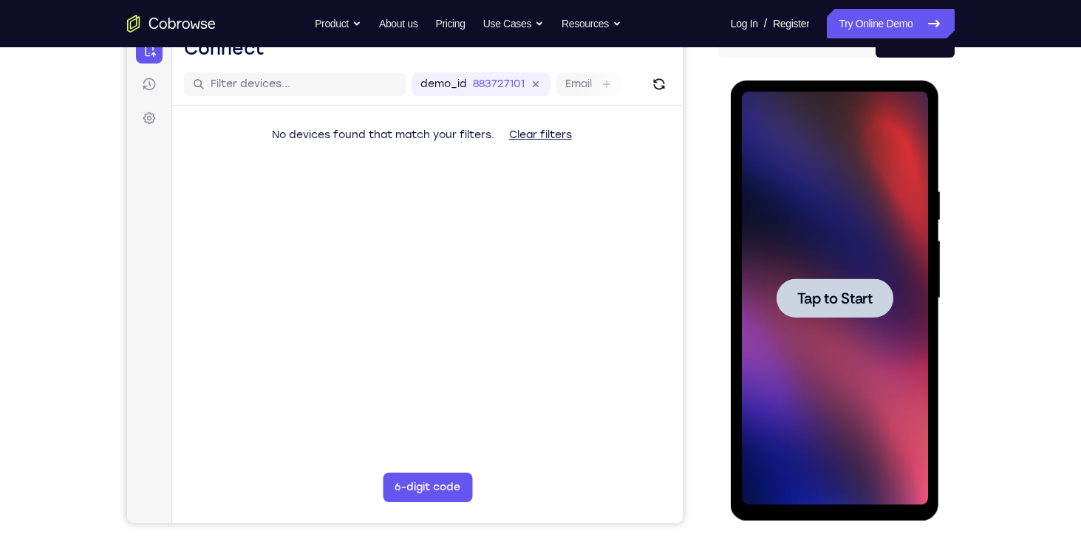
click at [804, 281] on div at bounding box center [834, 297] width 117 height 39
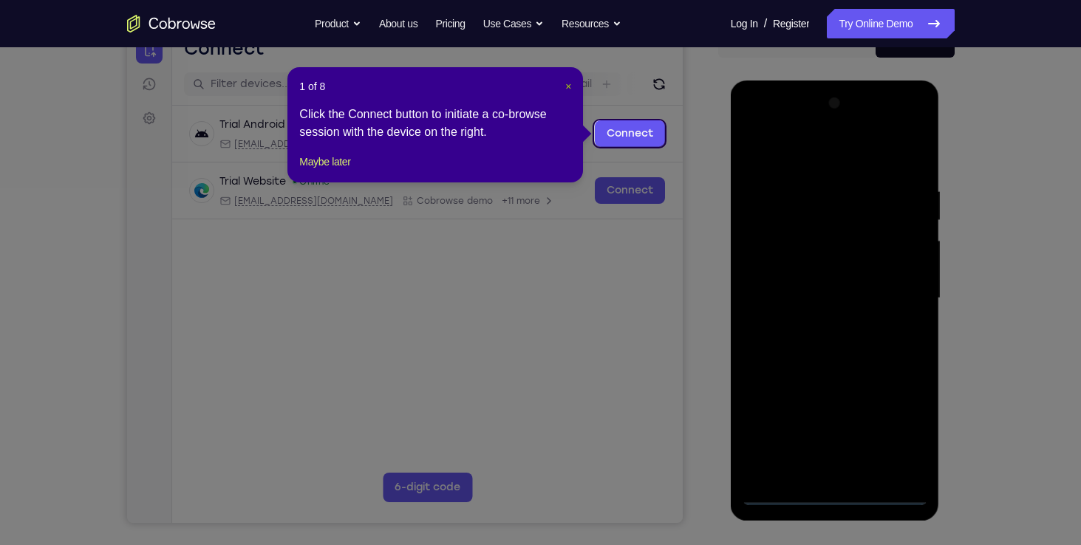
click at [566, 88] on span "×" at bounding box center [568, 87] width 6 height 12
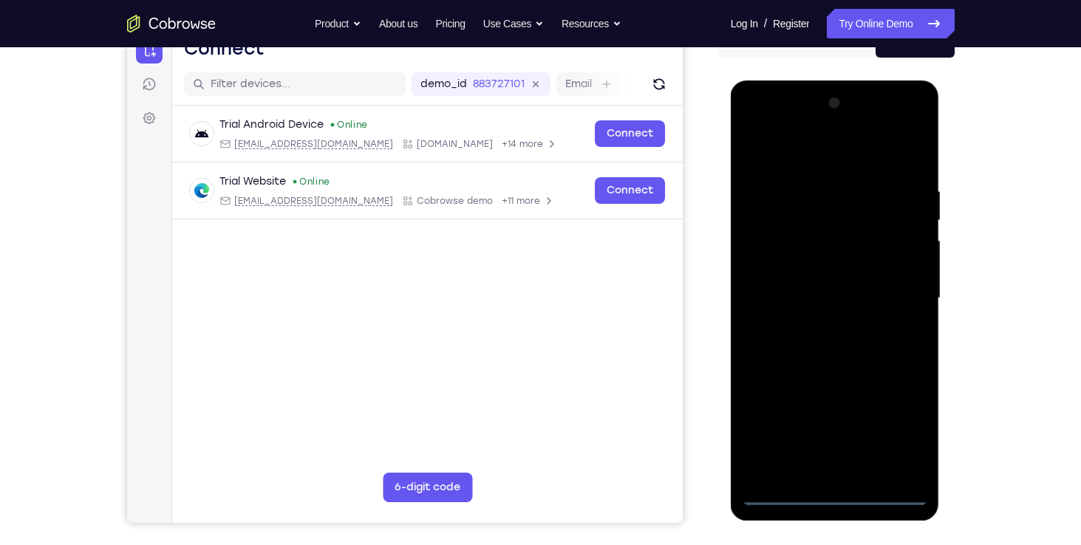
click at [832, 488] on div at bounding box center [835, 299] width 186 height 414
click at [832, 493] on div at bounding box center [835, 299] width 186 height 414
click at [906, 426] on div at bounding box center [835, 299] width 186 height 414
drag, startPoint x: 887, startPoint y: 420, endPoint x: 846, endPoint y: 154, distance: 269.8
click at [846, 154] on div at bounding box center [835, 299] width 186 height 414
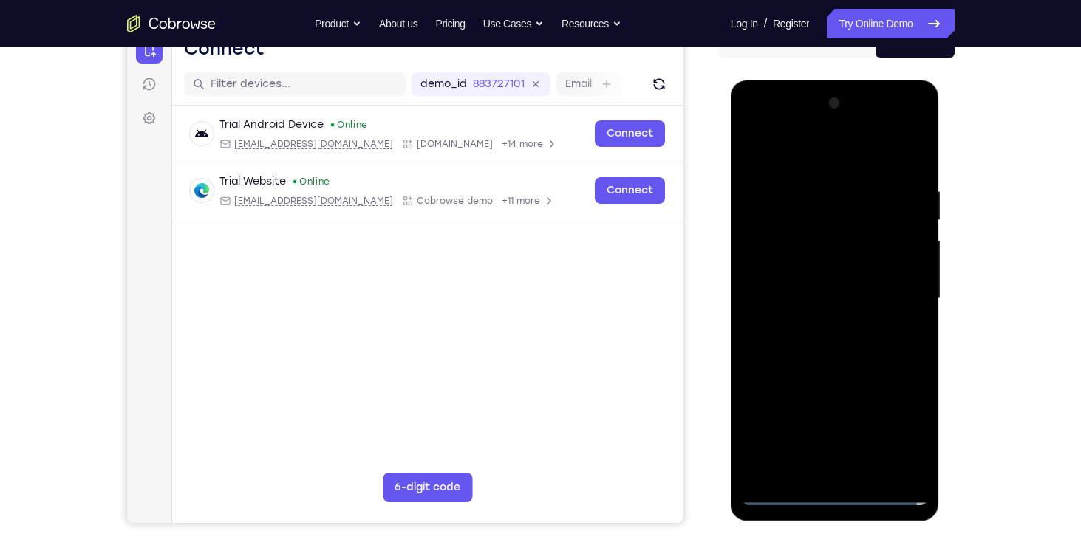
click at [846, 154] on div at bounding box center [835, 299] width 186 height 414
click at [896, 284] on div at bounding box center [835, 299] width 186 height 414
click at [818, 324] on div at bounding box center [835, 299] width 186 height 414
click at [822, 280] on div at bounding box center [835, 299] width 186 height 414
click at [822, 266] on div at bounding box center [835, 299] width 186 height 414
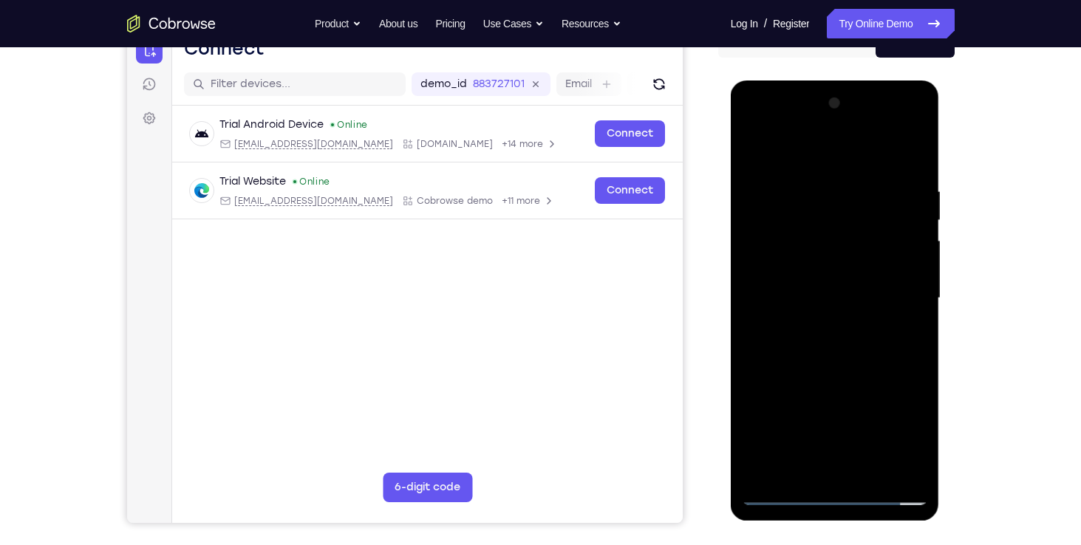
click at [825, 296] on div at bounding box center [835, 299] width 186 height 414
click at [821, 342] on div at bounding box center [835, 299] width 186 height 414
click at [917, 164] on div at bounding box center [835, 299] width 186 height 414
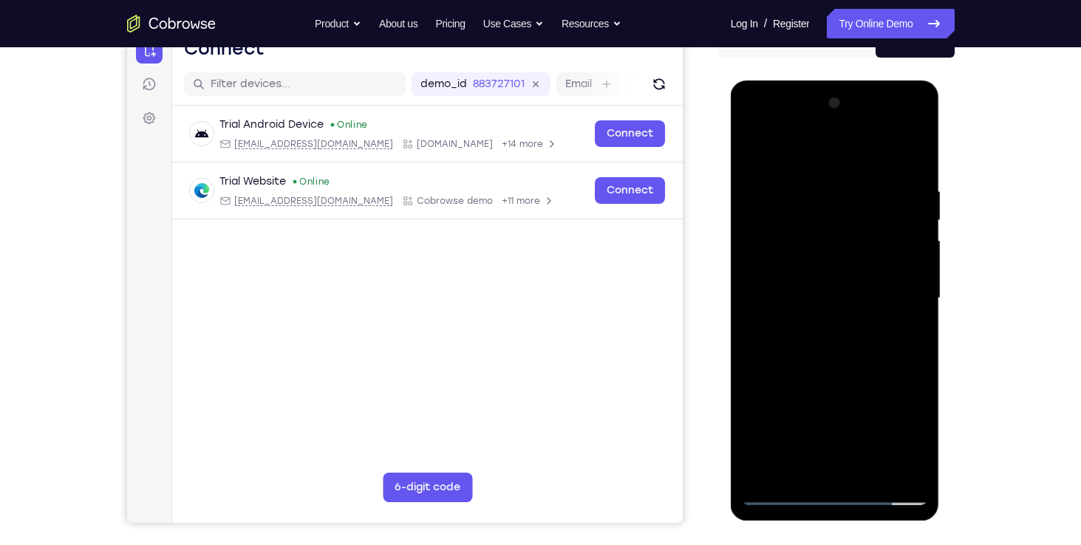
click at [906, 174] on div at bounding box center [835, 299] width 186 height 414
click at [890, 467] on div at bounding box center [835, 299] width 186 height 414
click at [908, 150] on div at bounding box center [835, 299] width 186 height 414
click at [866, 457] on div at bounding box center [835, 299] width 186 height 414
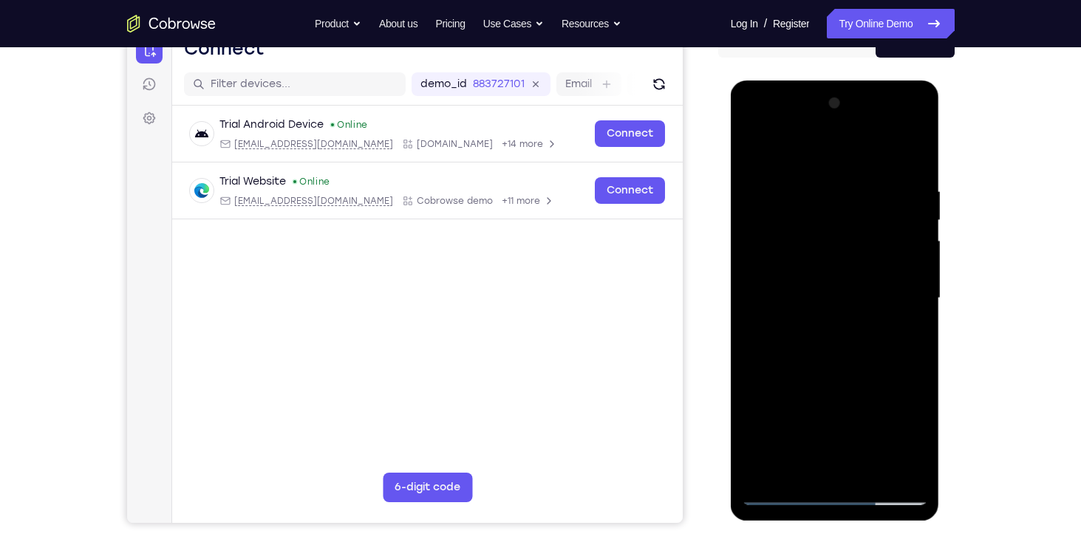
click at [902, 172] on div at bounding box center [835, 299] width 186 height 414
click at [927, 279] on div at bounding box center [835, 299] width 186 height 414
click at [905, 463] on div at bounding box center [835, 299] width 186 height 414
click at [906, 154] on div at bounding box center [835, 299] width 186 height 414
click at [908, 150] on div at bounding box center [835, 299] width 186 height 414
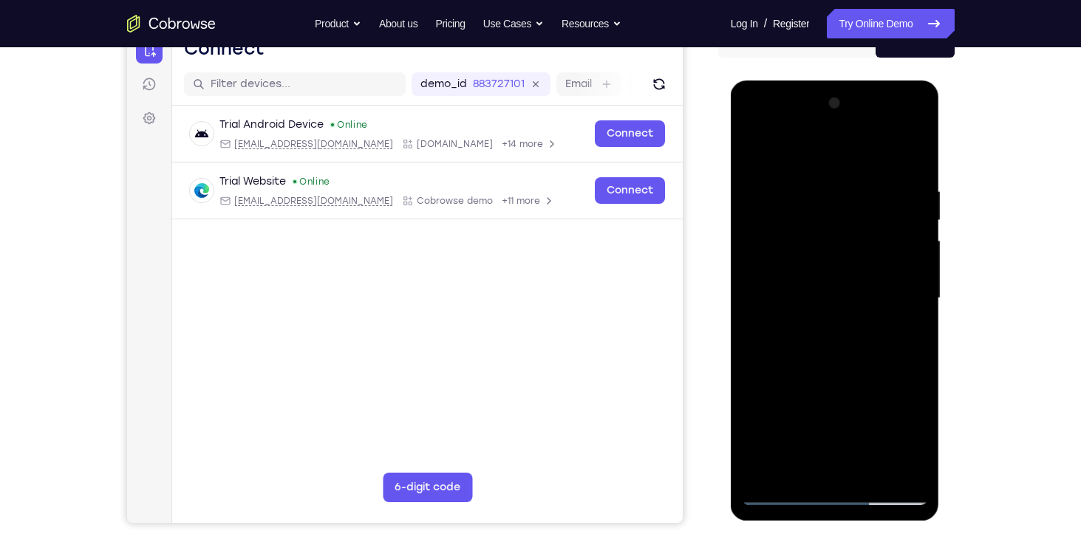
click at [913, 153] on div at bounding box center [835, 299] width 186 height 414
click at [753, 151] on div at bounding box center [835, 299] width 186 height 414
click at [906, 471] on div at bounding box center [835, 299] width 186 height 414
click at [764, 468] on div at bounding box center [835, 299] width 186 height 414
click at [766, 465] on div at bounding box center [835, 299] width 186 height 414
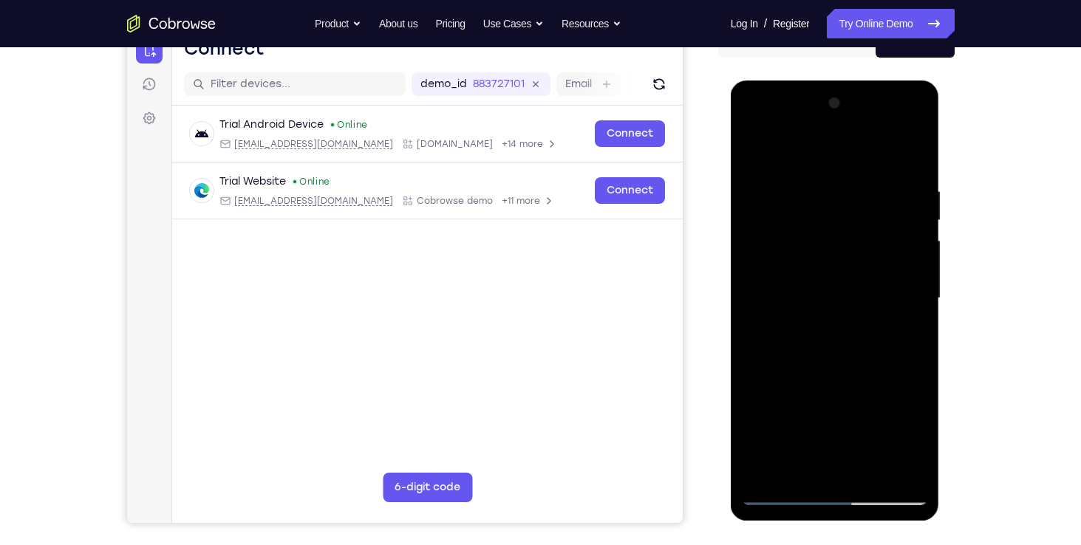
click at [820, 189] on div at bounding box center [835, 299] width 186 height 414
click at [908, 154] on div at bounding box center [835, 299] width 186 height 414
click at [869, 467] on div at bounding box center [835, 299] width 186 height 414
click at [824, 378] on div at bounding box center [835, 299] width 186 height 414
click at [755, 148] on div at bounding box center [835, 299] width 186 height 414
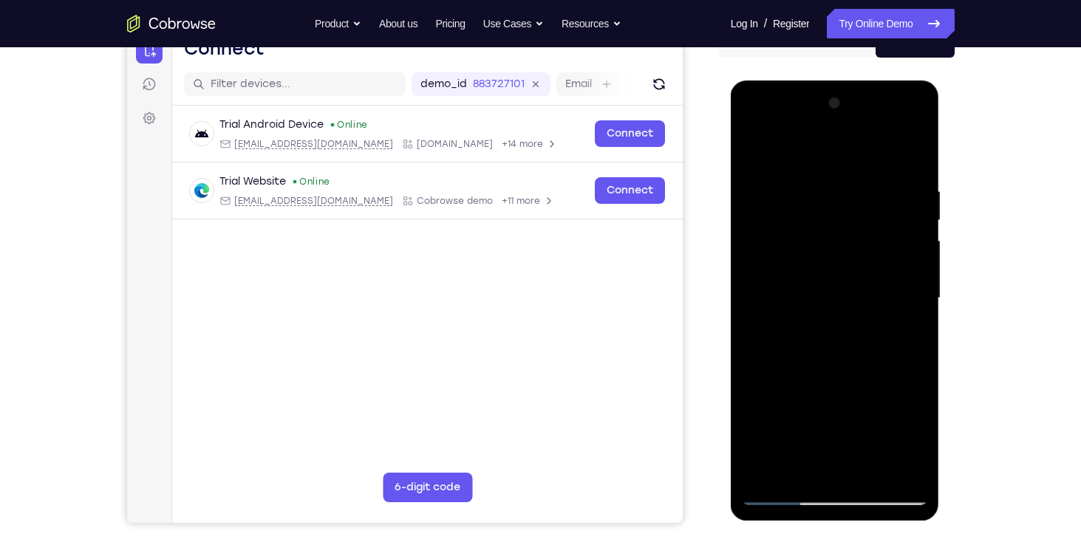
click at [897, 182] on div at bounding box center [835, 299] width 186 height 414
click at [908, 153] on div at bounding box center [835, 299] width 186 height 414
click at [801, 471] on div at bounding box center [835, 299] width 186 height 414
click at [815, 145] on div at bounding box center [835, 299] width 186 height 414
click at [762, 202] on div at bounding box center [835, 299] width 186 height 414
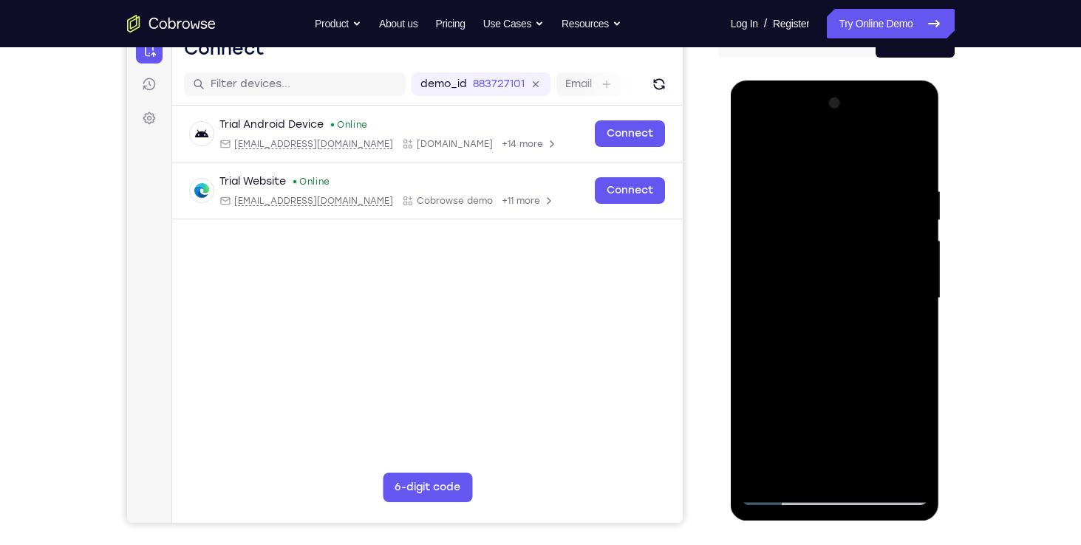
click at [838, 462] on div at bounding box center [835, 299] width 186 height 414
click at [886, 265] on div at bounding box center [835, 299] width 186 height 414
click at [852, 459] on div at bounding box center [835, 299] width 186 height 414
click at [860, 356] on div at bounding box center [835, 299] width 186 height 414
click at [801, 205] on div at bounding box center [835, 299] width 186 height 414
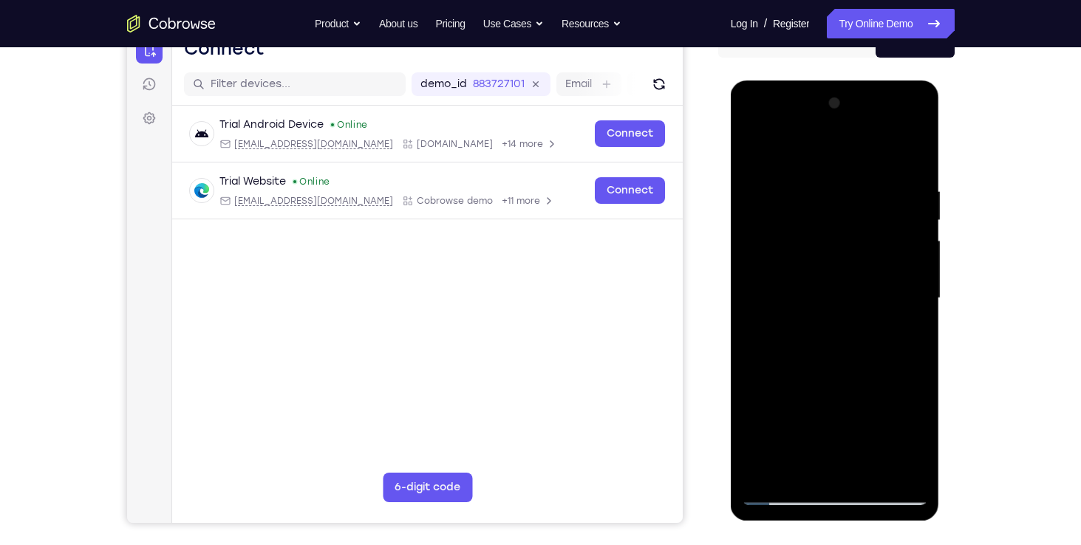
click at [801, 228] on div at bounding box center [835, 299] width 186 height 414
click at [754, 129] on div at bounding box center [835, 299] width 186 height 414
click at [807, 467] on div at bounding box center [835, 299] width 186 height 414
click at [914, 123] on div at bounding box center [835, 299] width 186 height 414
click at [798, 249] on div at bounding box center [835, 299] width 186 height 414
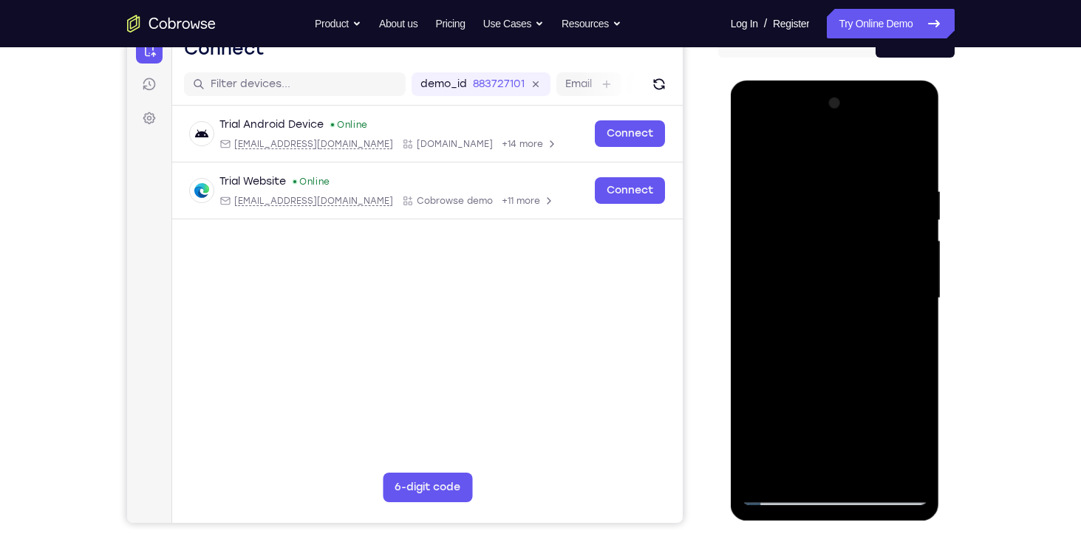
click at [910, 468] on div at bounding box center [835, 299] width 186 height 414
click at [752, 124] on div at bounding box center [835, 299] width 186 height 414
click at [750, 124] on div at bounding box center [835, 299] width 186 height 414
click at [796, 473] on div at bounding box center [835, 299] width 186 height 414
click at [762, 202] on div at bounding box center [835, 299] width 186 height 414
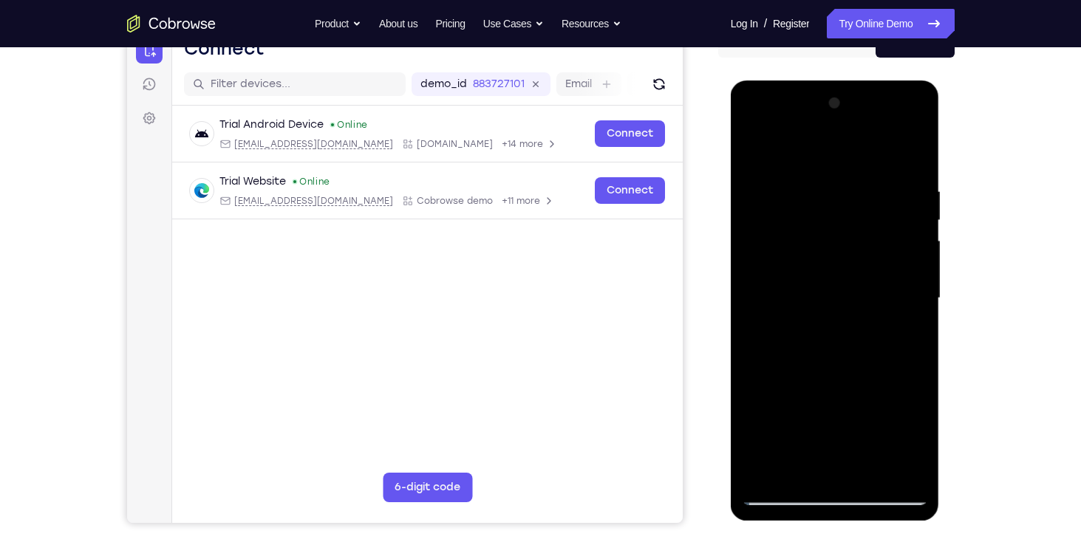
drag, startPoint x: 830, startPoint y: 468, endPoint x: 810, endPoint y: 466, distance: 20.0
click at [810, 466] on div at bounding box center [835, 299] width 186 height 414
click at [917, 389] on div at bounding box center [835, 299] width 186 height 414
click at [836, 411] on div at bounding box center [835, 299] width 186 height 414
click at [790, 409] on div at bounding box center [835, 299] width 186 height 414
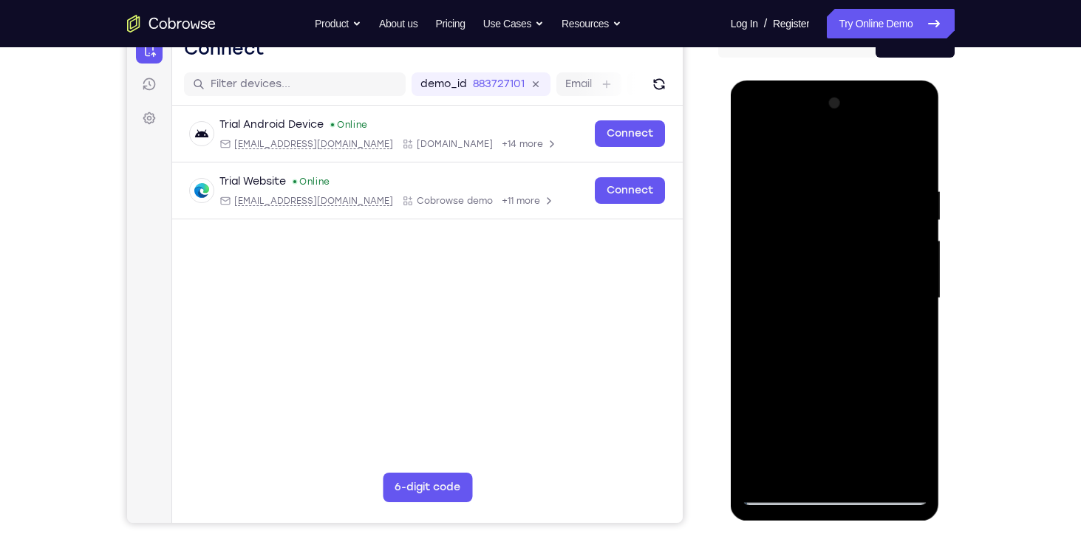
click at [866, 411] on div at bounding box center [835, 299] width 186 height 414
click at [825, 414] on div at bounding box center [835, 299] width 186 height 414
click at [908, 412] on div at bounding box center [835, 299] width 186 height 414
click at [870, 462] on div at bounding box center [835, 299] width 186 height 414
click at [801, 416] on div at bounding box center [835, 299] width 186 height 414
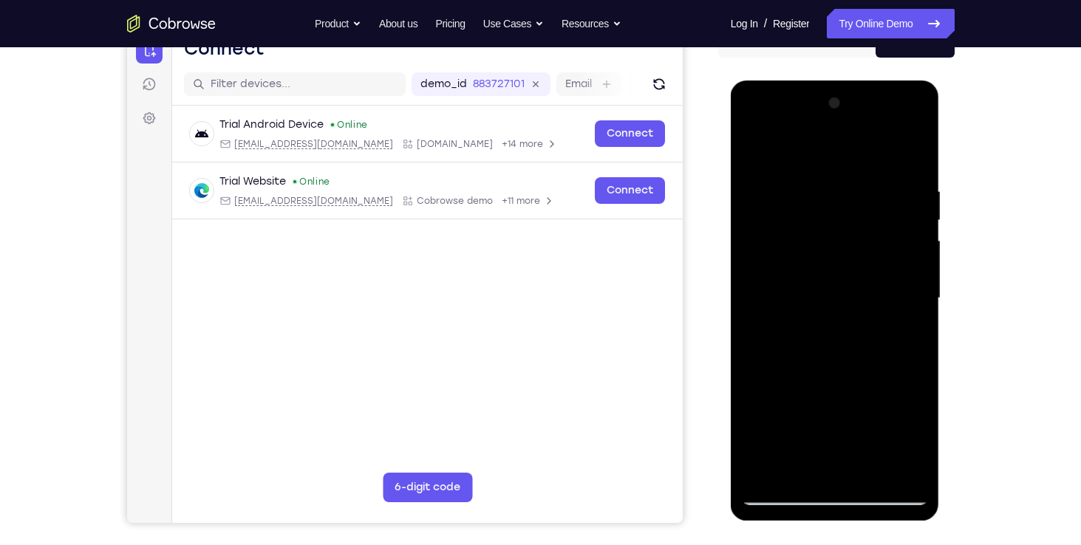
click at [903, 415] on div at bounding box center [835, 299] width 186 height 414
click at [821, 281] on div at bounding box center [834, 297] width 117 height 39
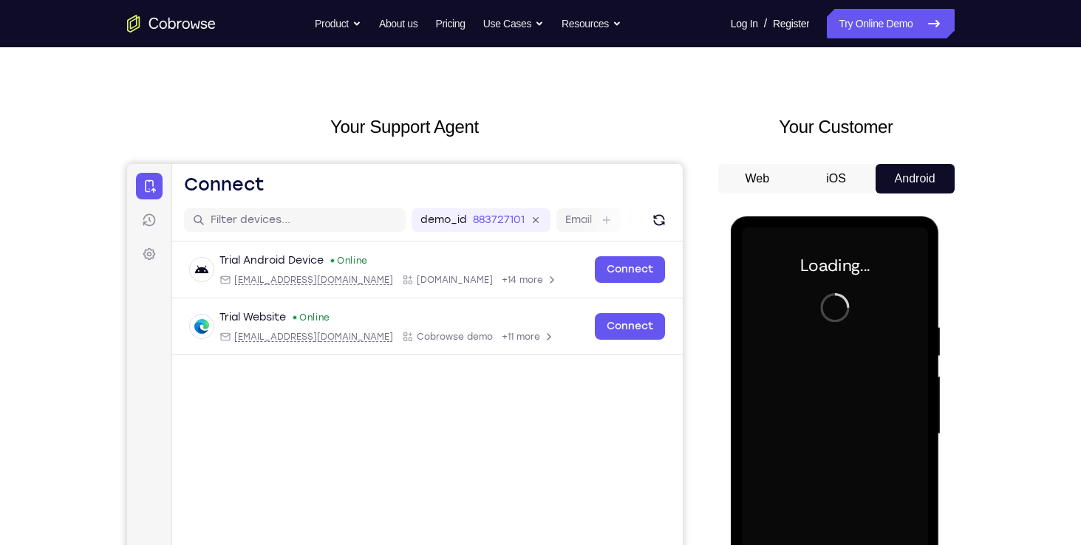
scroll to position [26, 0]
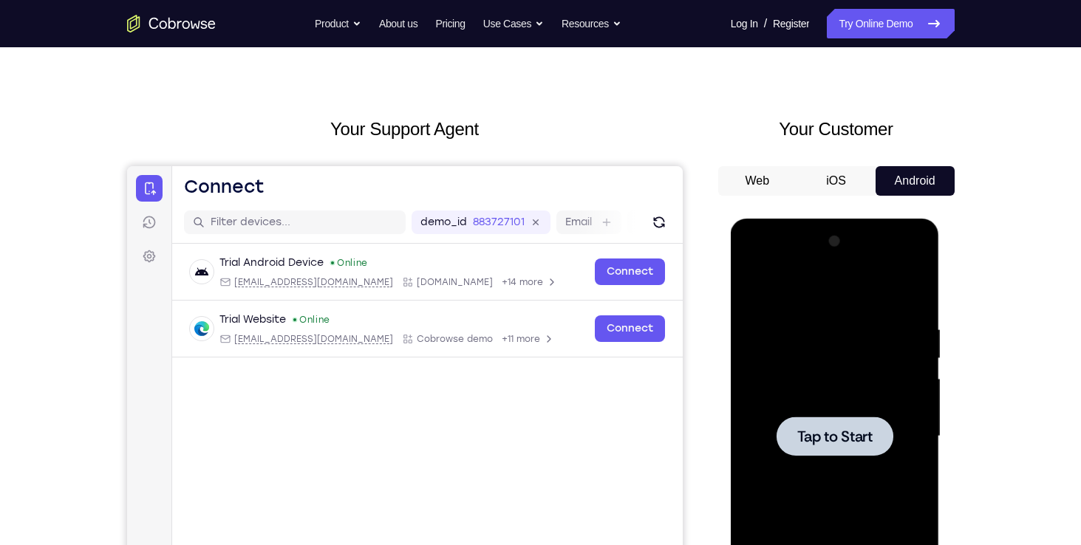
click at [862, 438] on span "Tap to Start" at bounding box center [834, 436] width 75 height 15
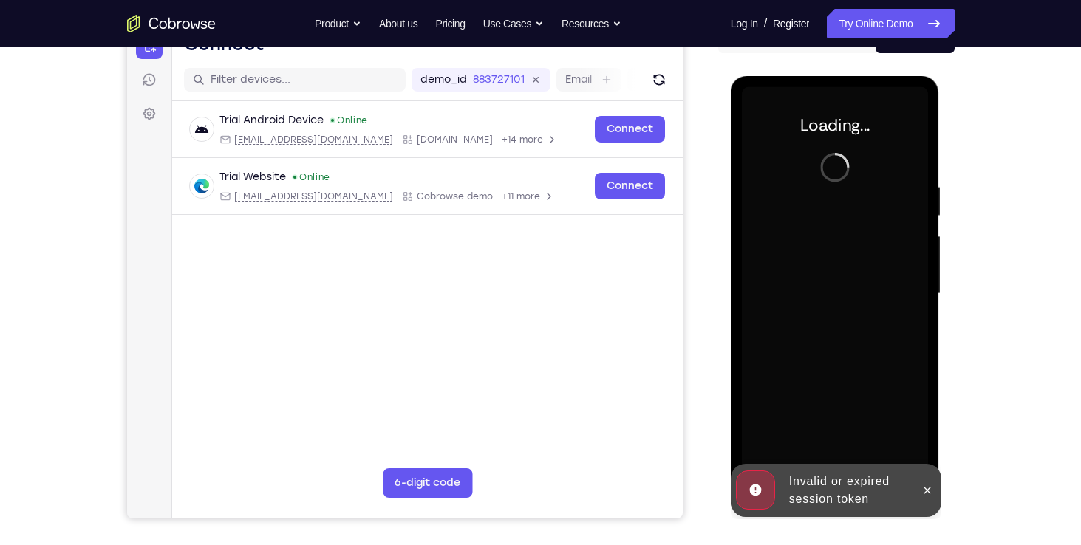
scroll to position [168, 0]
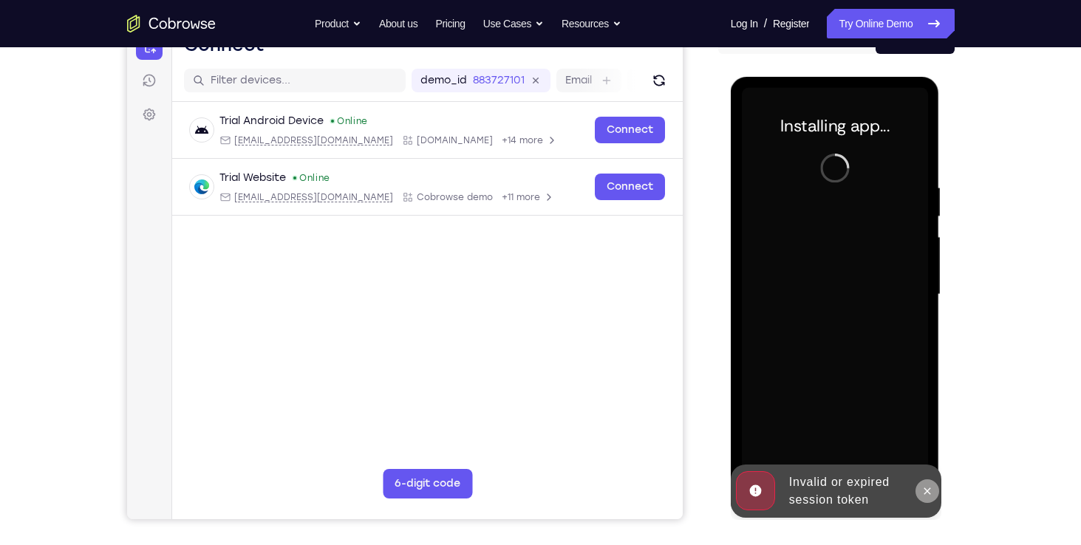
click at [931, 494] on icon at bounding box center [927, 491] width 12 height 12
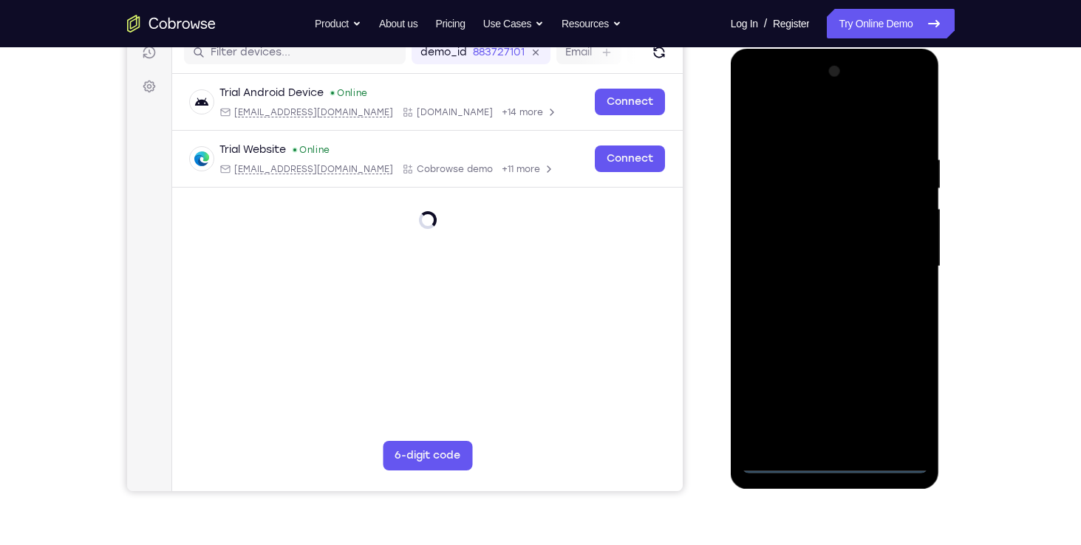
scroll to position [197, 0]
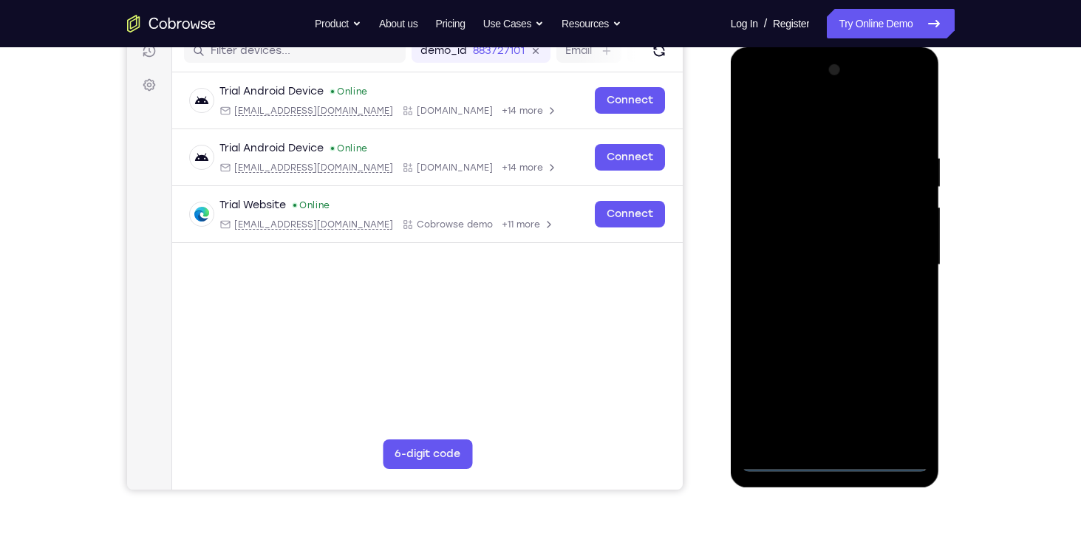
click at [784, 454] on div at bounding box center [835, 265] width 186 height 414
